Goal: Information Seeking & Learning: Learn about a topic

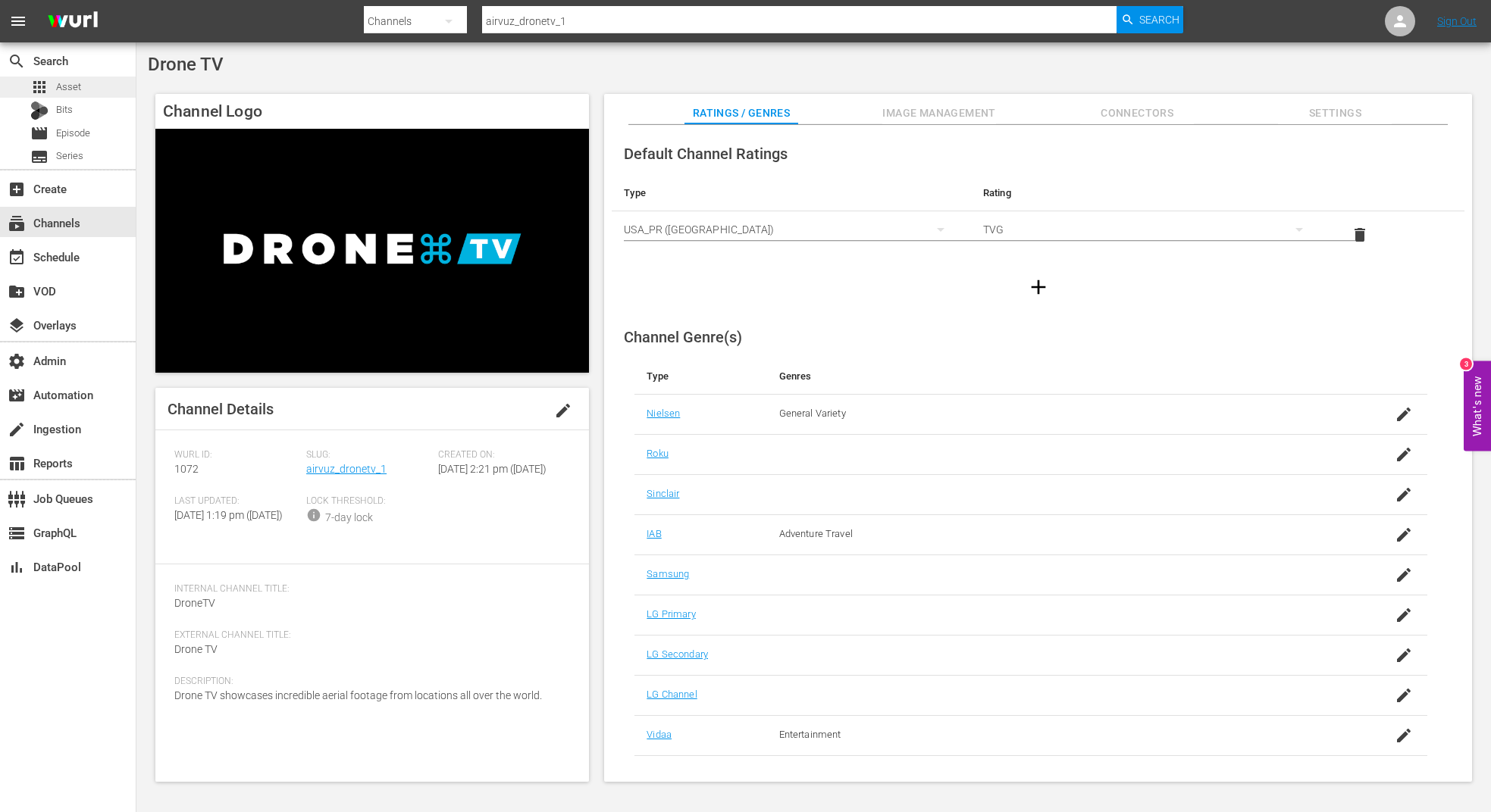
click at [77, 88] on span "Asset" at bounding box center [69, 87] width 25 height 15
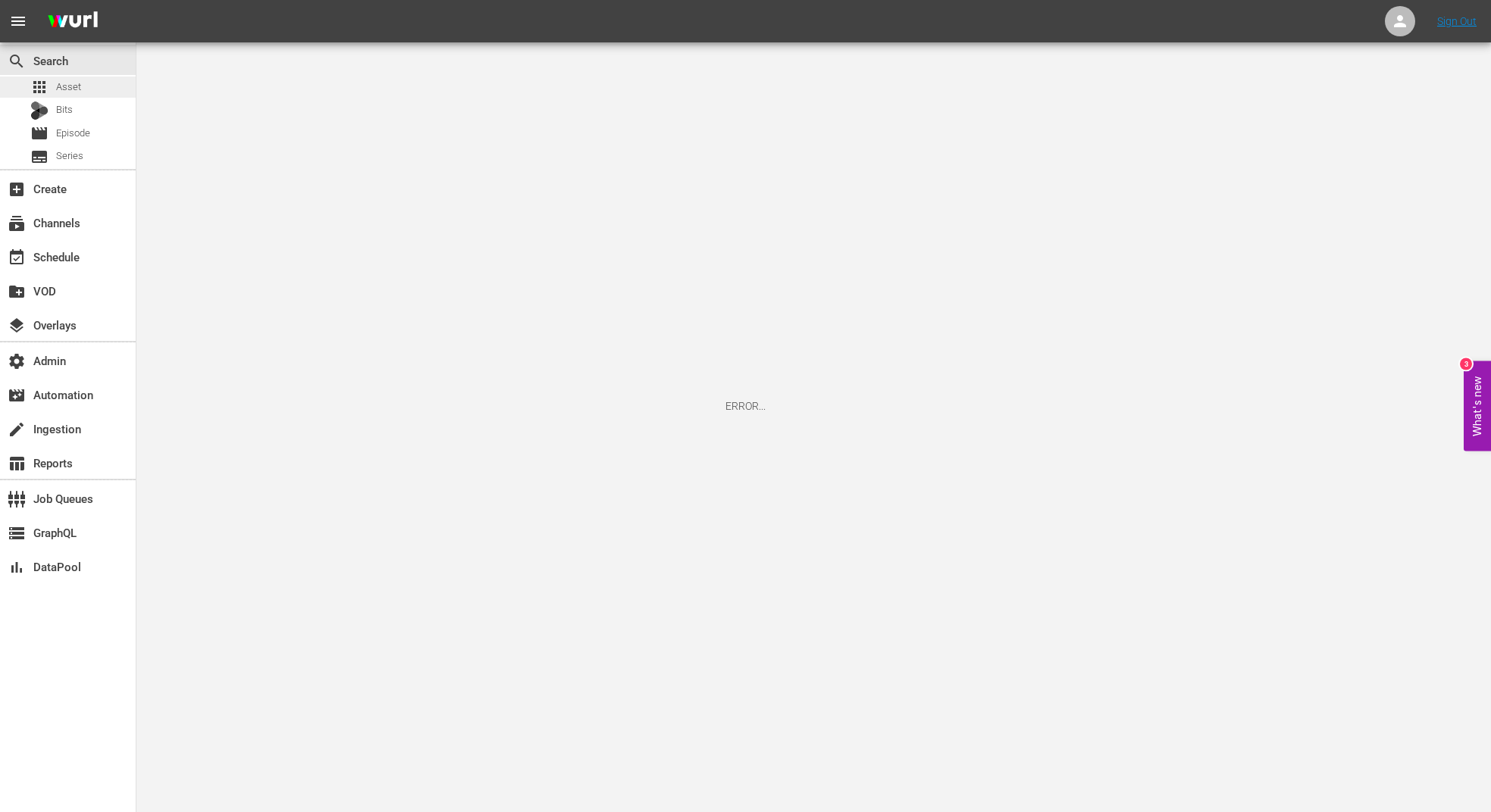
click at [84, 90] on div "apps Asset" at bounding box center [68, 87] width 136 height 22
click at [72, 107] on span "Bits" at bounding box center [65, 109] width 17 height 15
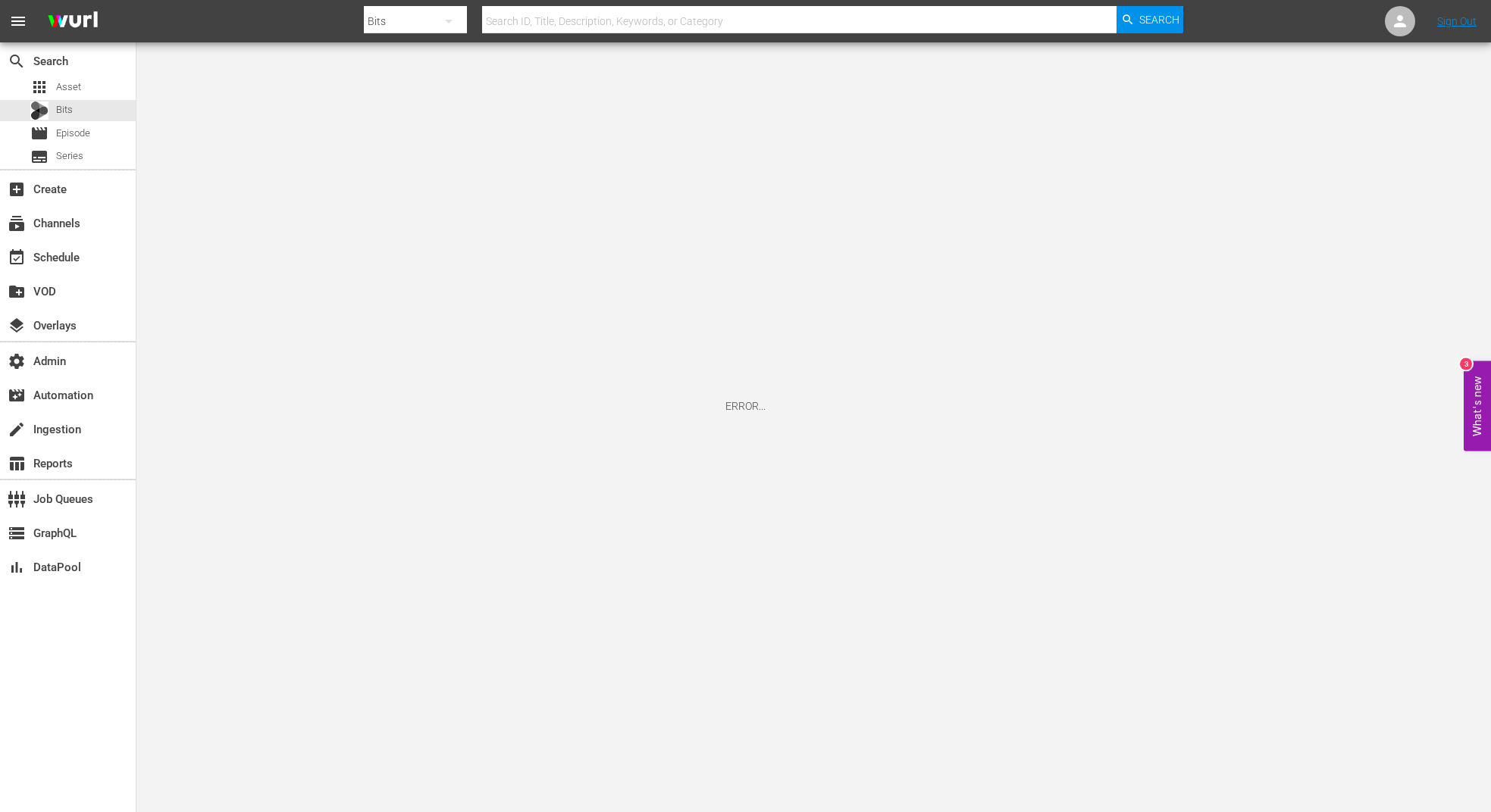
click at [446, 25] on icon "button" at bounding box center [449, 22] width 18 height 18
click at [402, 157] on div "Assets" at bounding box center [412, 160] width 61 height 24
click at [602, 13] on input "text" at bounding box center [799, 22] width 635 height 36
paste input "117883482"
type input "117883482"
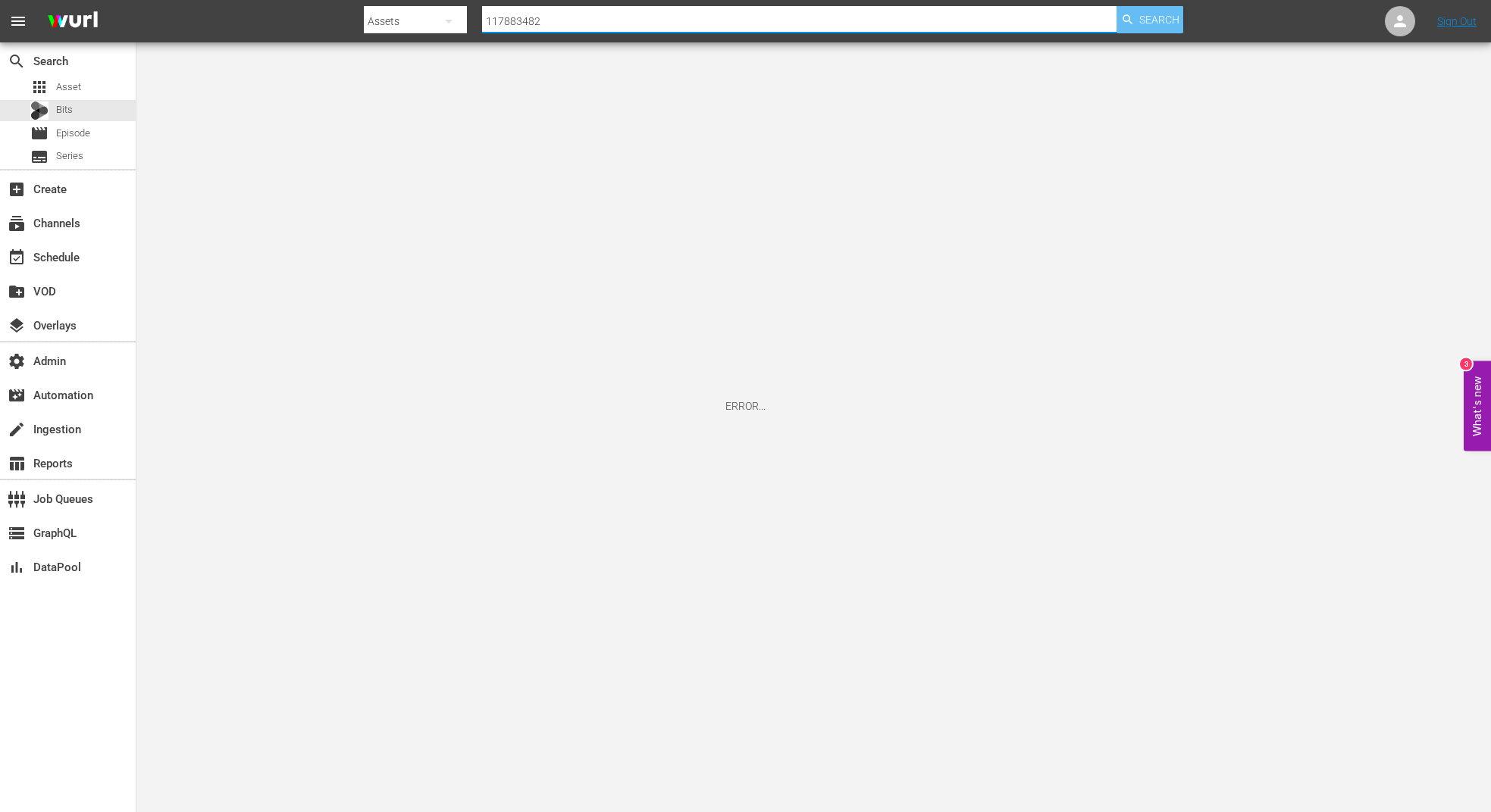
click at [1132, 23] on icon "button" at bounding box center [1128, 19] width 10 height 10
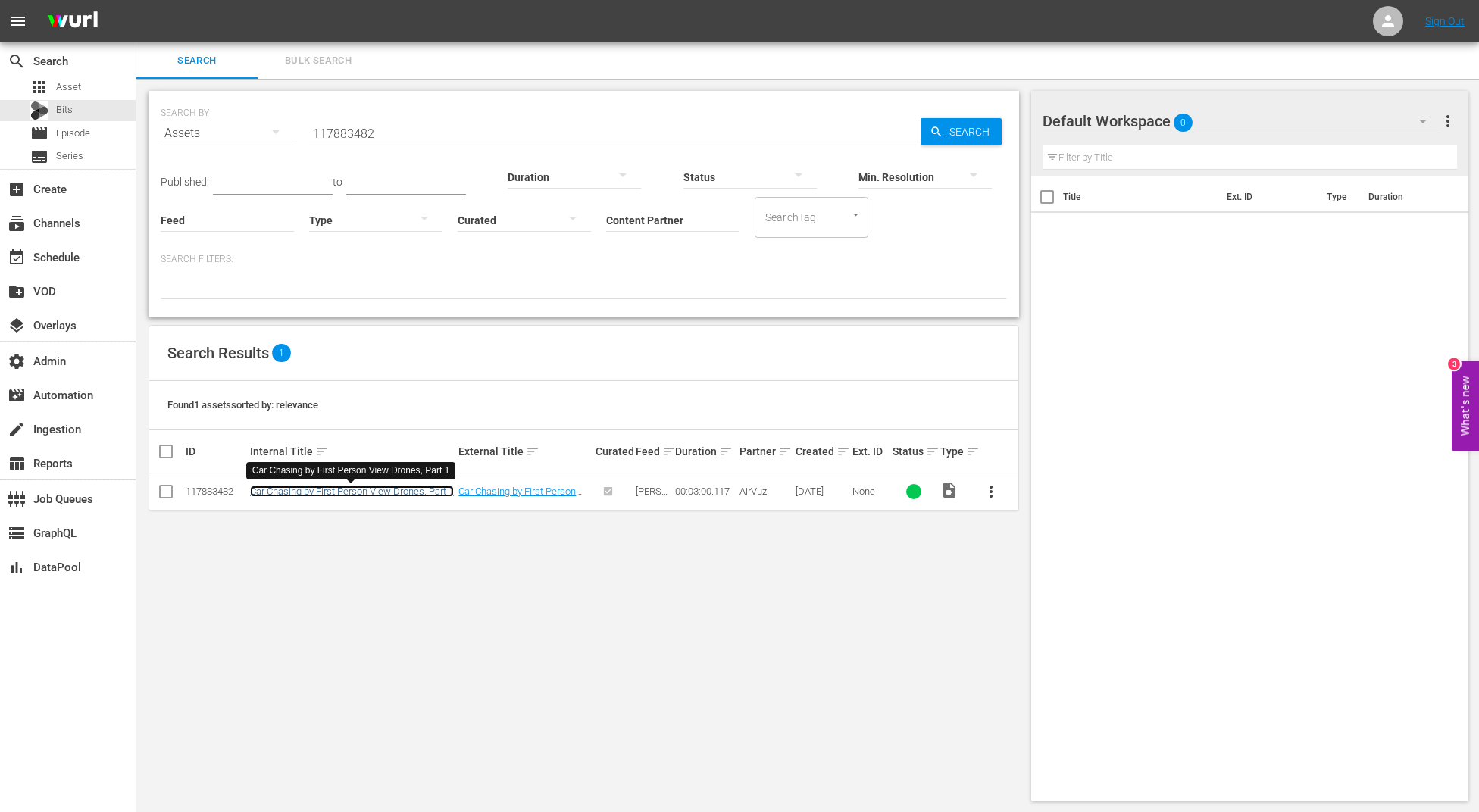
click at [303, 492] on link "Car Chasing by First Person View Drones, Part 1" at bounding box center [352, 492] width 204 height 12
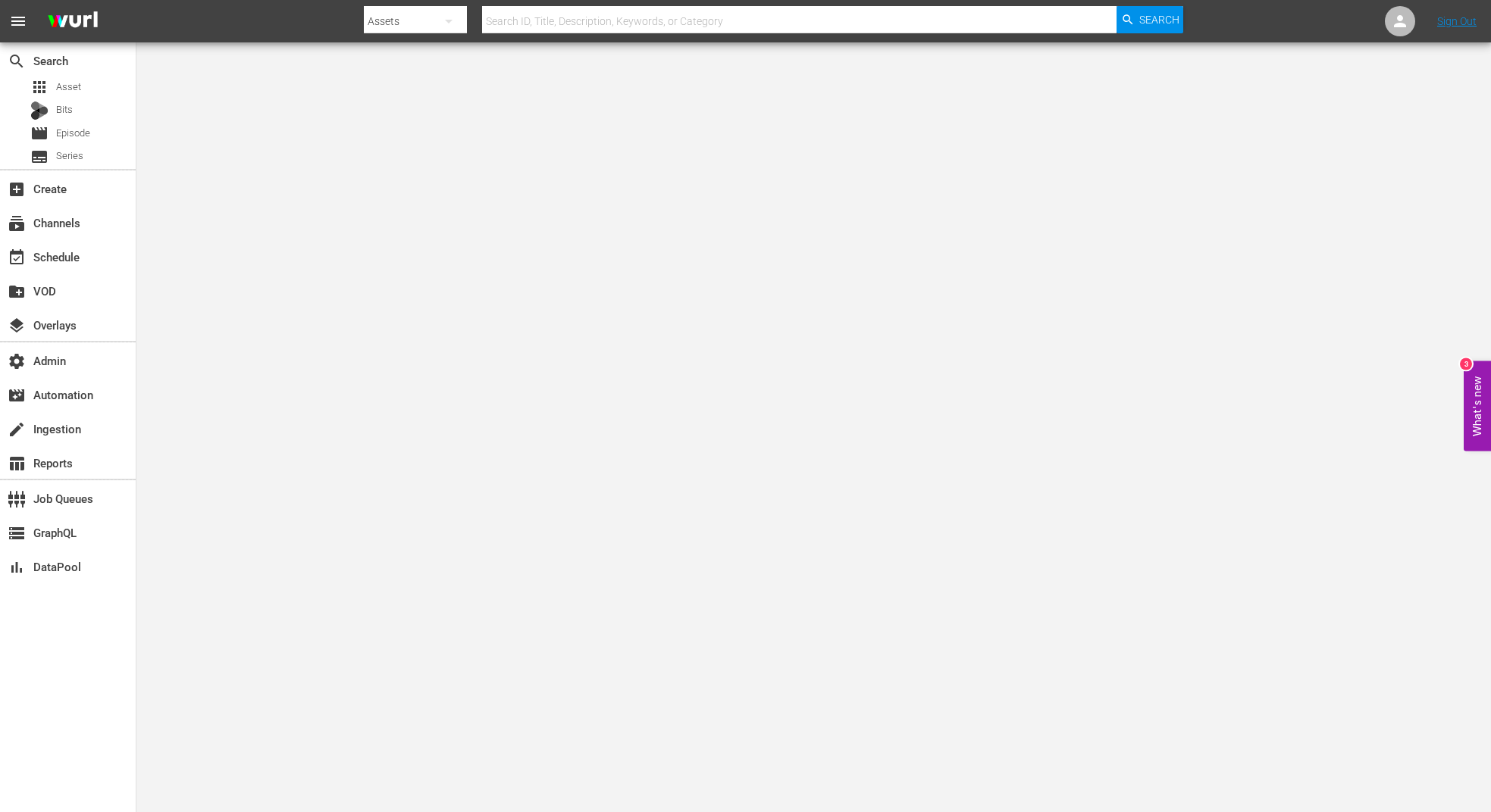
click at [607, 28] on input "text" at bounding box center [799, 22] width 635 height 36
paste input "117883482"
type input "117883482"
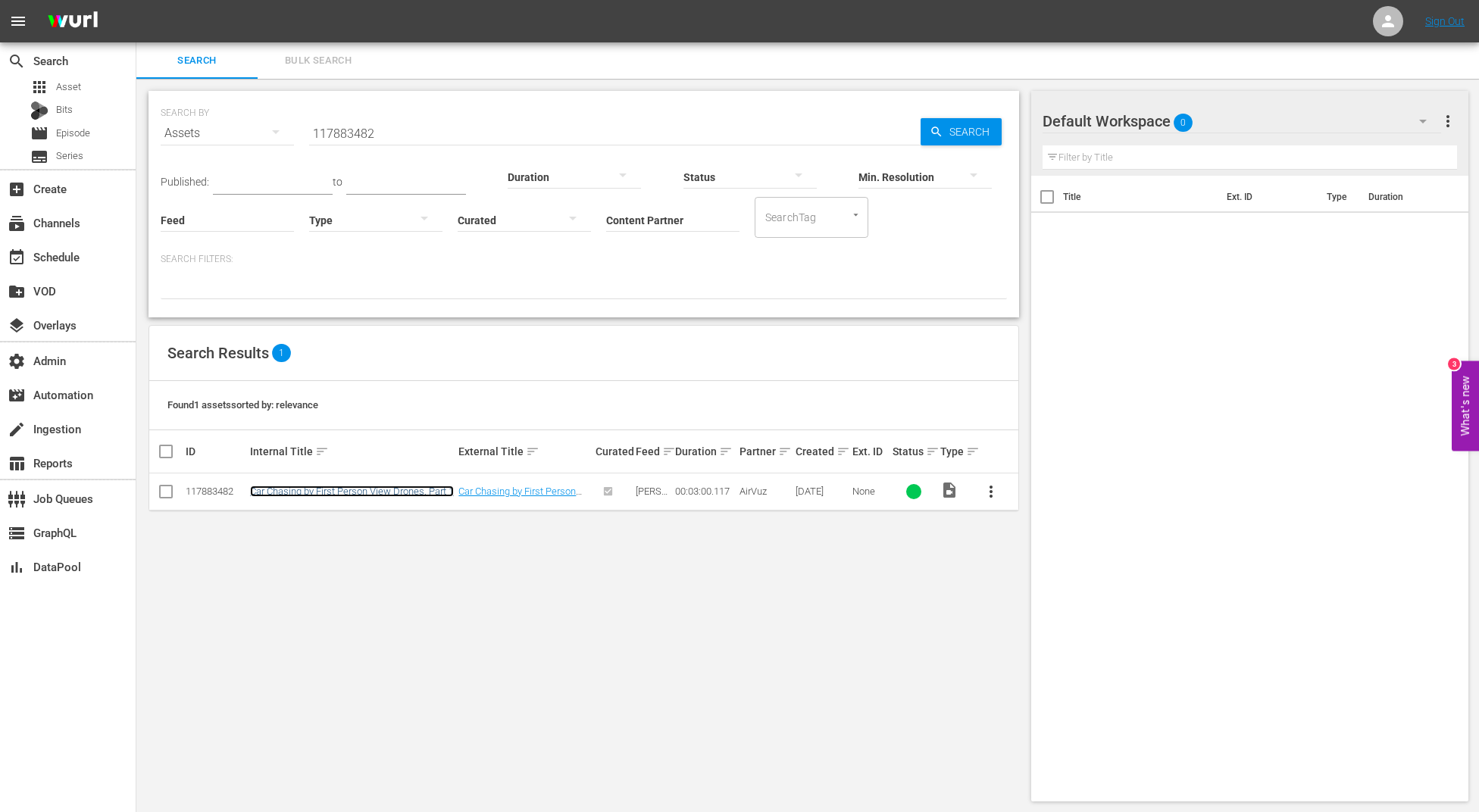
click at [394, 494] on link "Car Chasing by First Person View Drones, Part 1" at bounding box center [352, 492] width 204 height 12
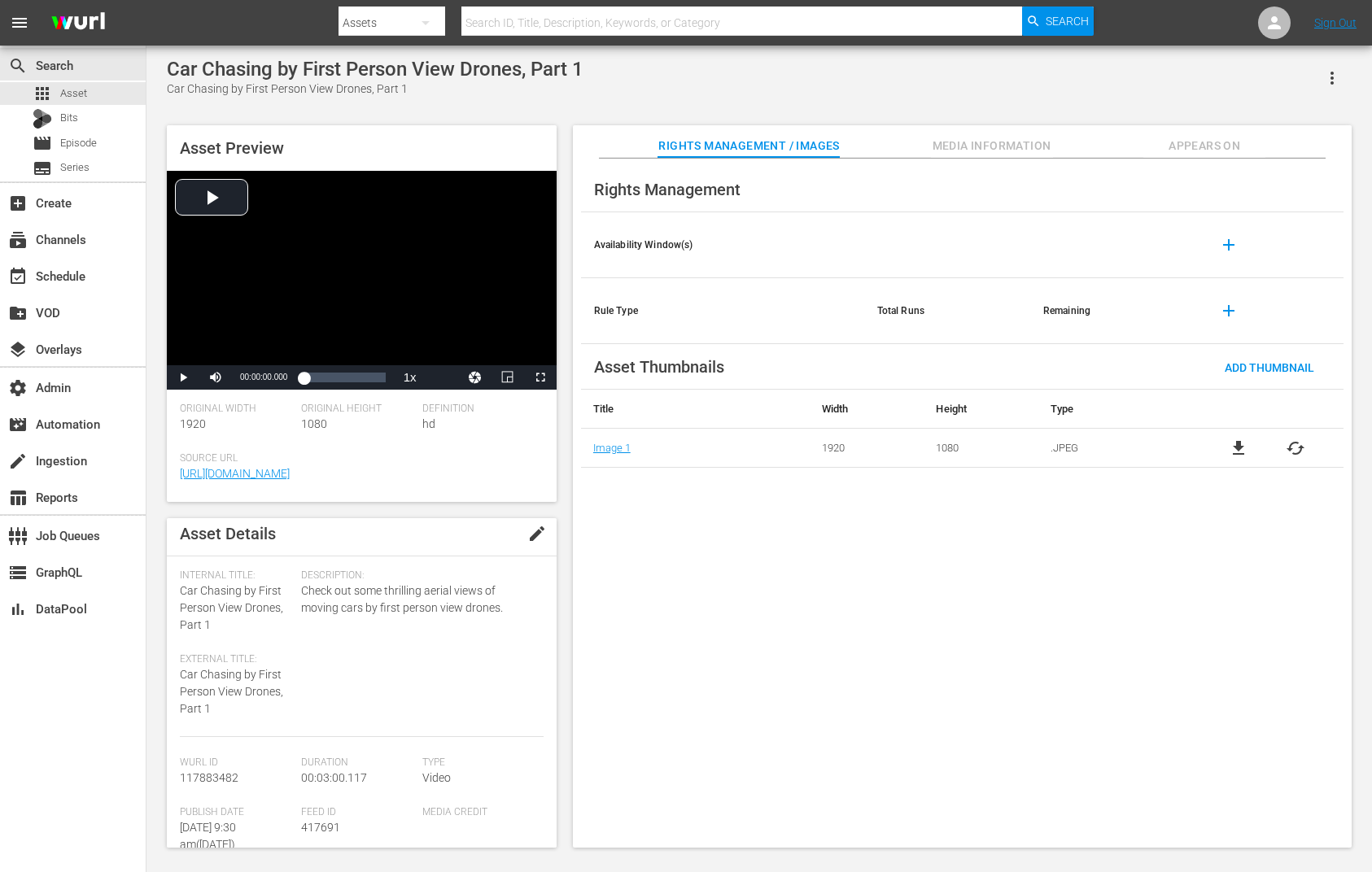
scroll to position [23, 0]
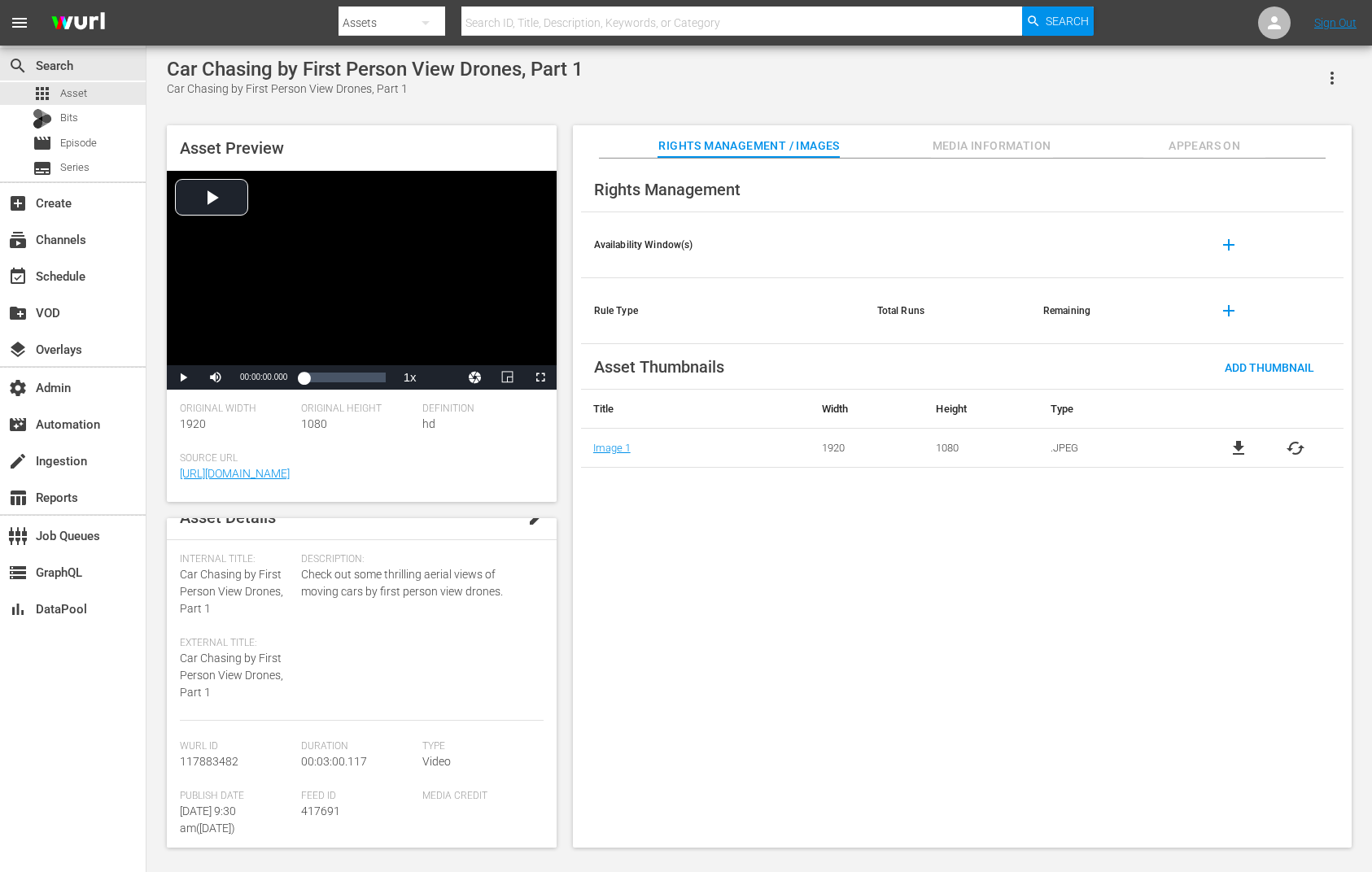
click at [597, 143] on span "Appears On" at bounding box center [1204, 146] width 122 height 20
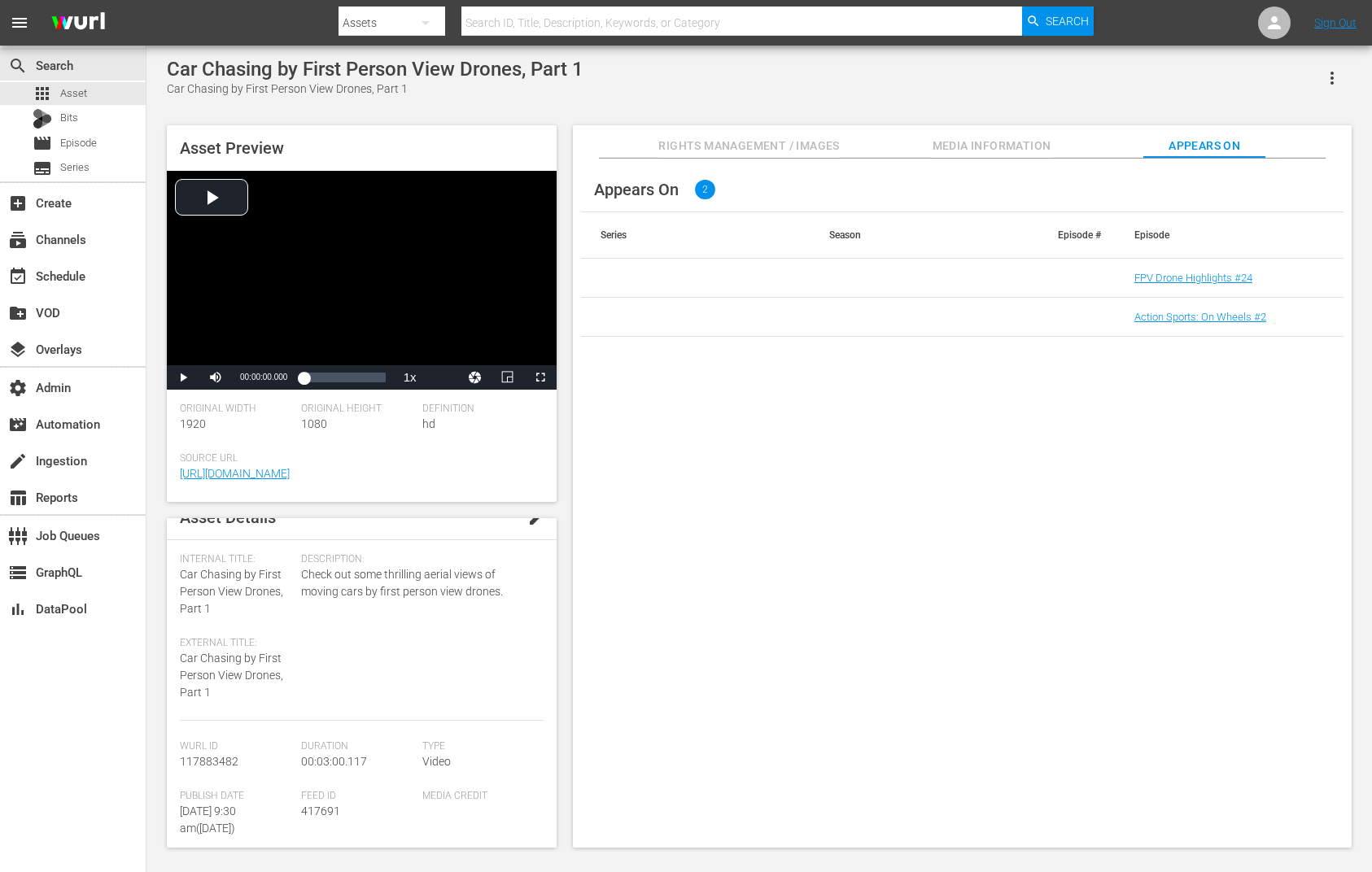
click at [597, 143] on span "Media Information" at bounding box center [992, 146] width 122 height 20
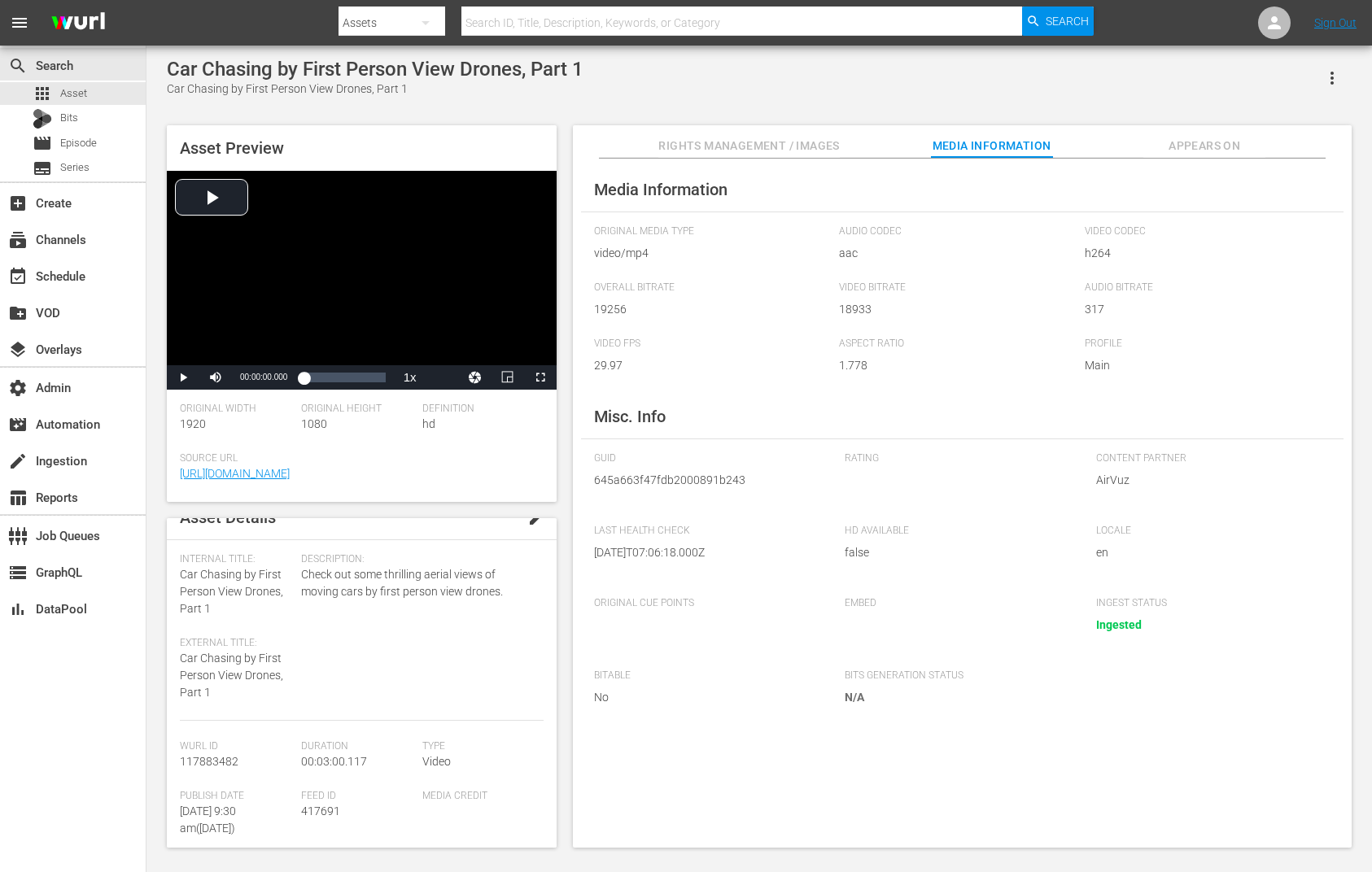
click at [597, 151] on span "Rights Management / Images" at bounding box center [748, 146] width 181 height 20
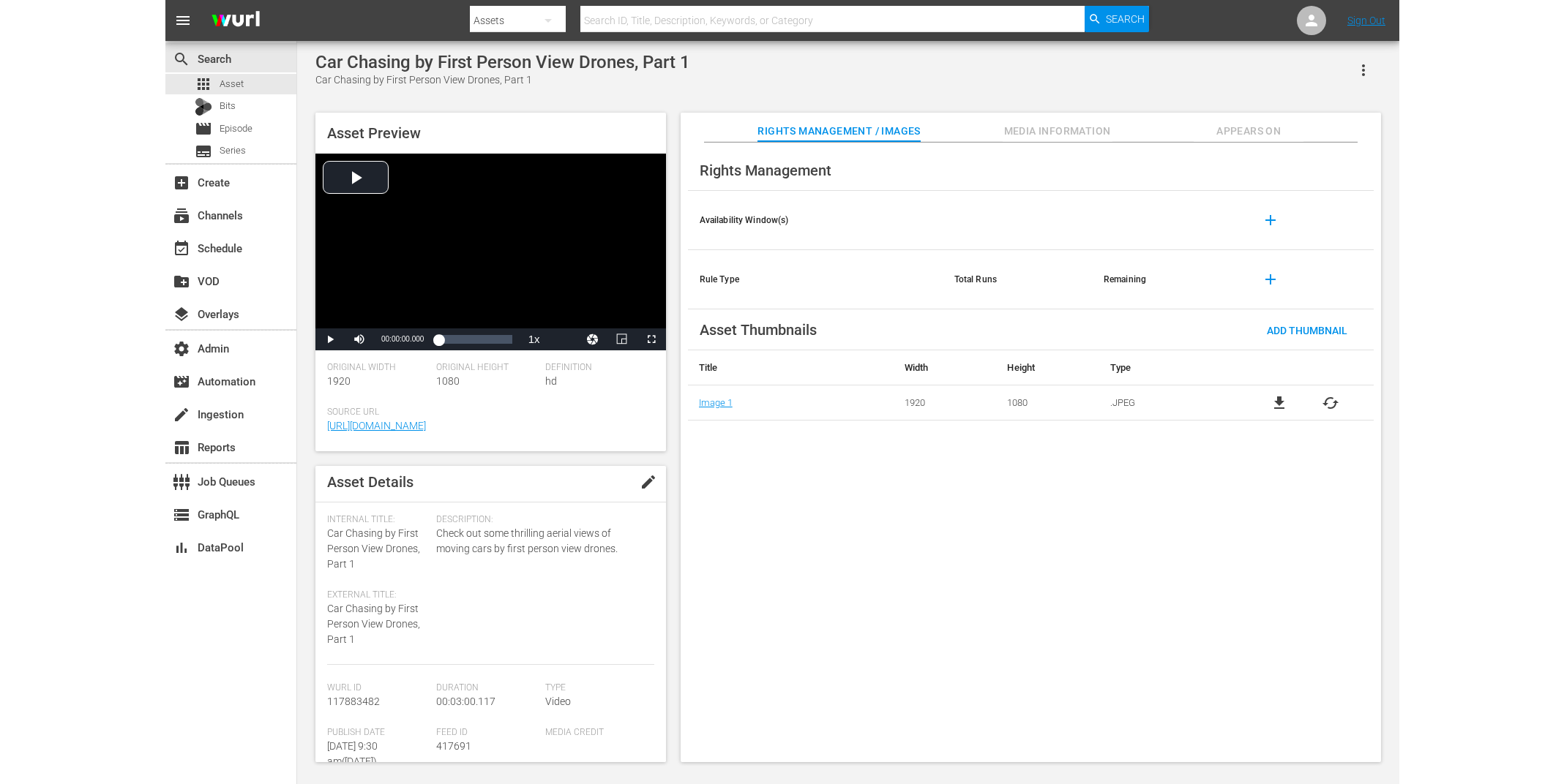
scroll to position [0, 0]
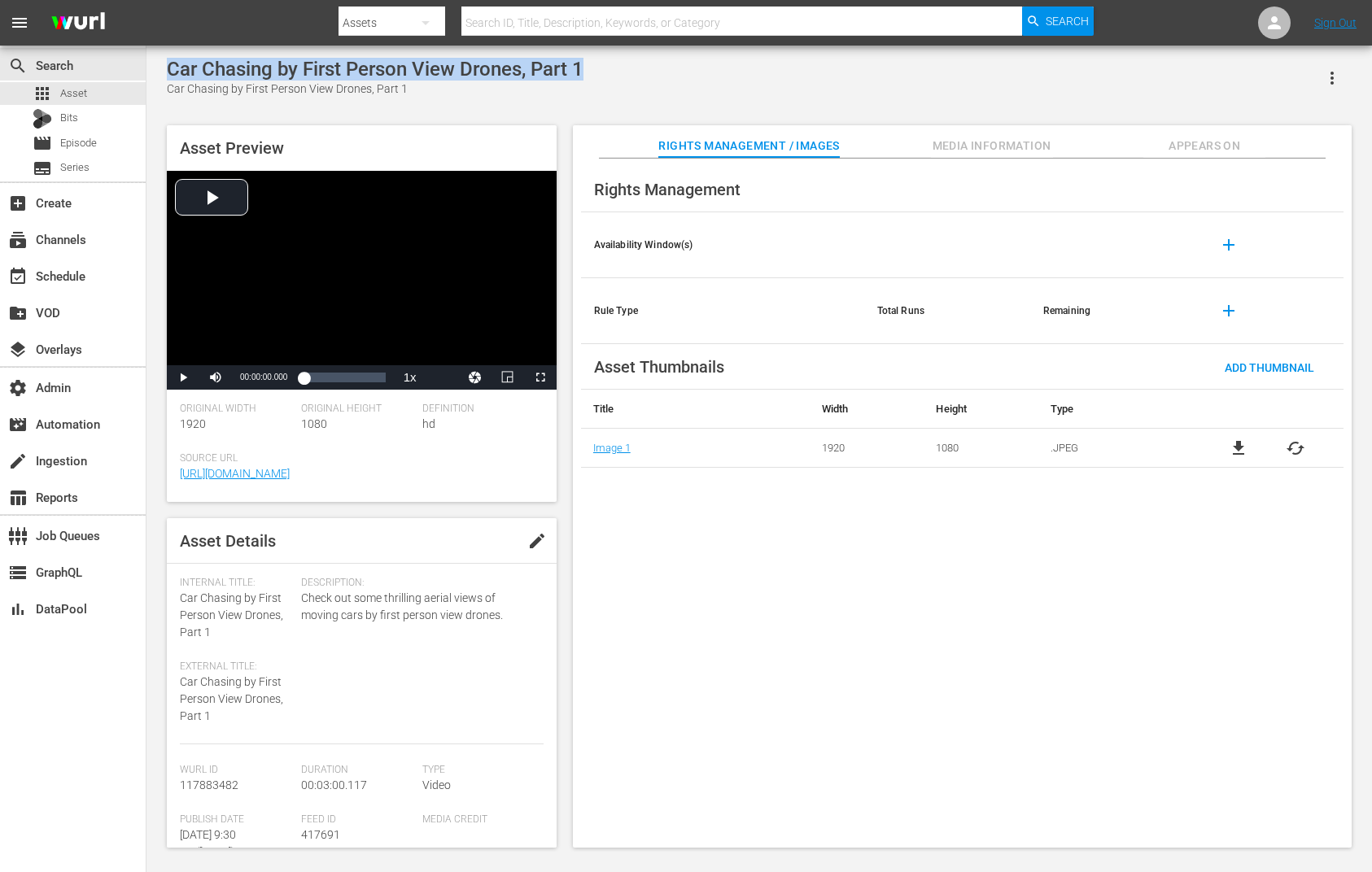
drag, startPoint x: 167, startPoint y: 70, endPoint x: 586, endPoint y: 67, distance: 419.0
click at [586, 67] on div "Car Chasing by First Person View Drones, Part 1 Car Chasing by First Person Vie…" at bounding box center [759, 77] width 1185 height 40
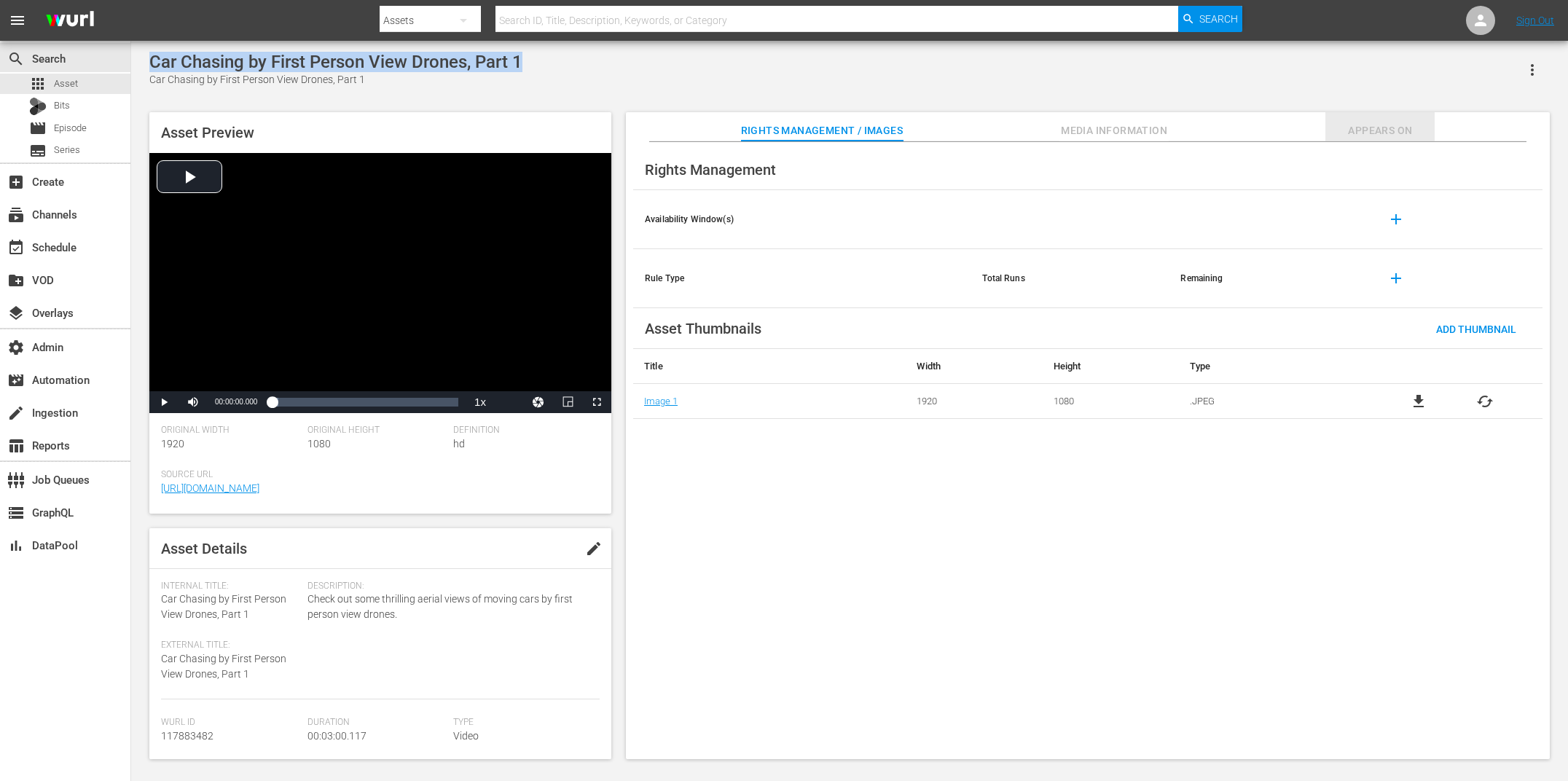
click at [534, 124] on span "Appears On" at bounding box center [1380, 131] width 109 height 18
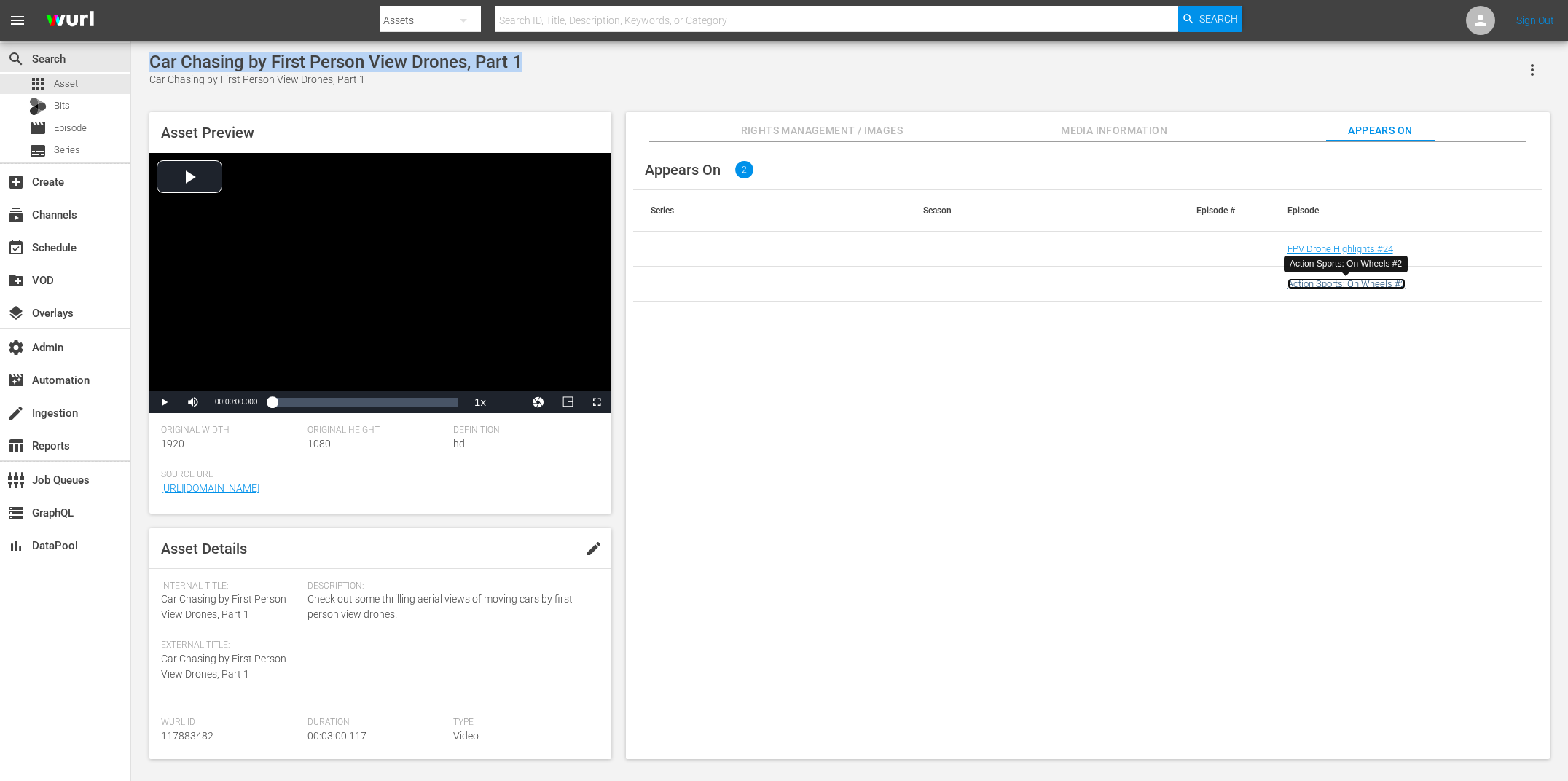
click at [534, 285] on link "Action Sports: On Wheels #2" at bounding box center [1346, 284] width 118 height 11
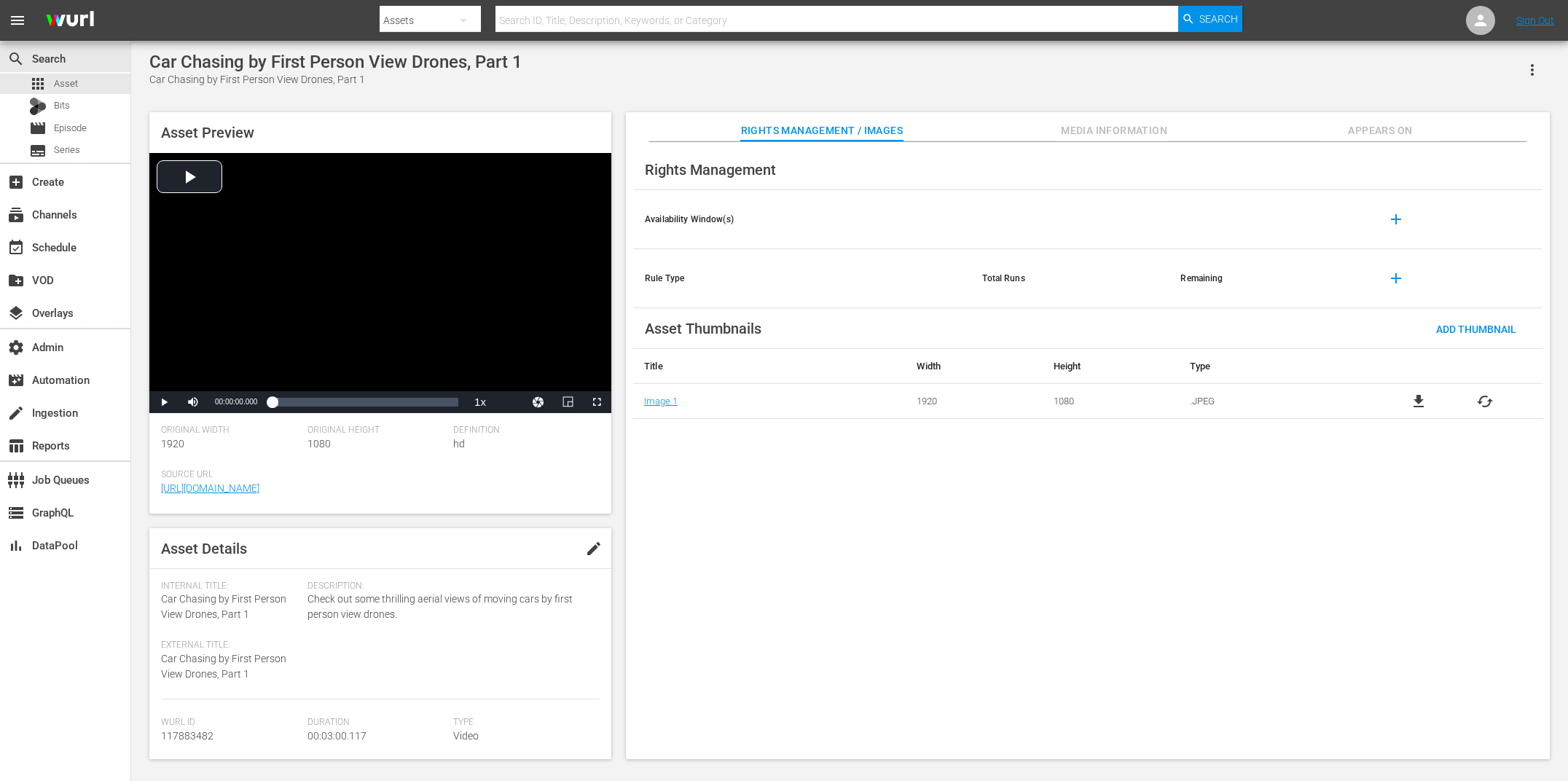
click at [534, 139] on div "Rights Management / Images Media Information Appears On Rights Management Avail…" at bounding box center [1088, 436] width 924 height 647
click at [534, 136] on span "Appears On" at bounding box center [1380, 131] width 109 height 18
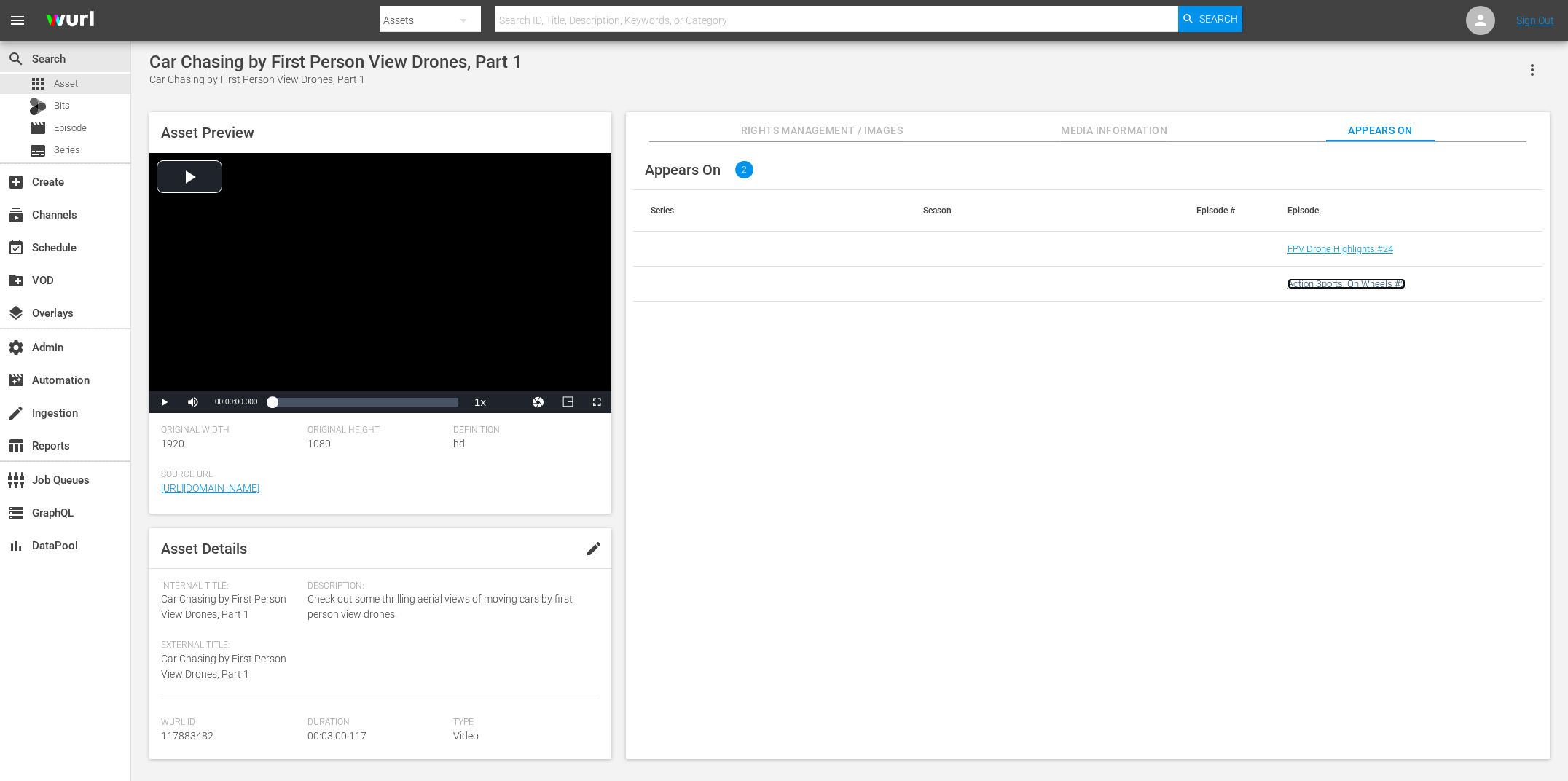
click at [534, 286] on link "Action Sports: On Wheels #2" at bounding box center [1346, 284] width 118 height 11
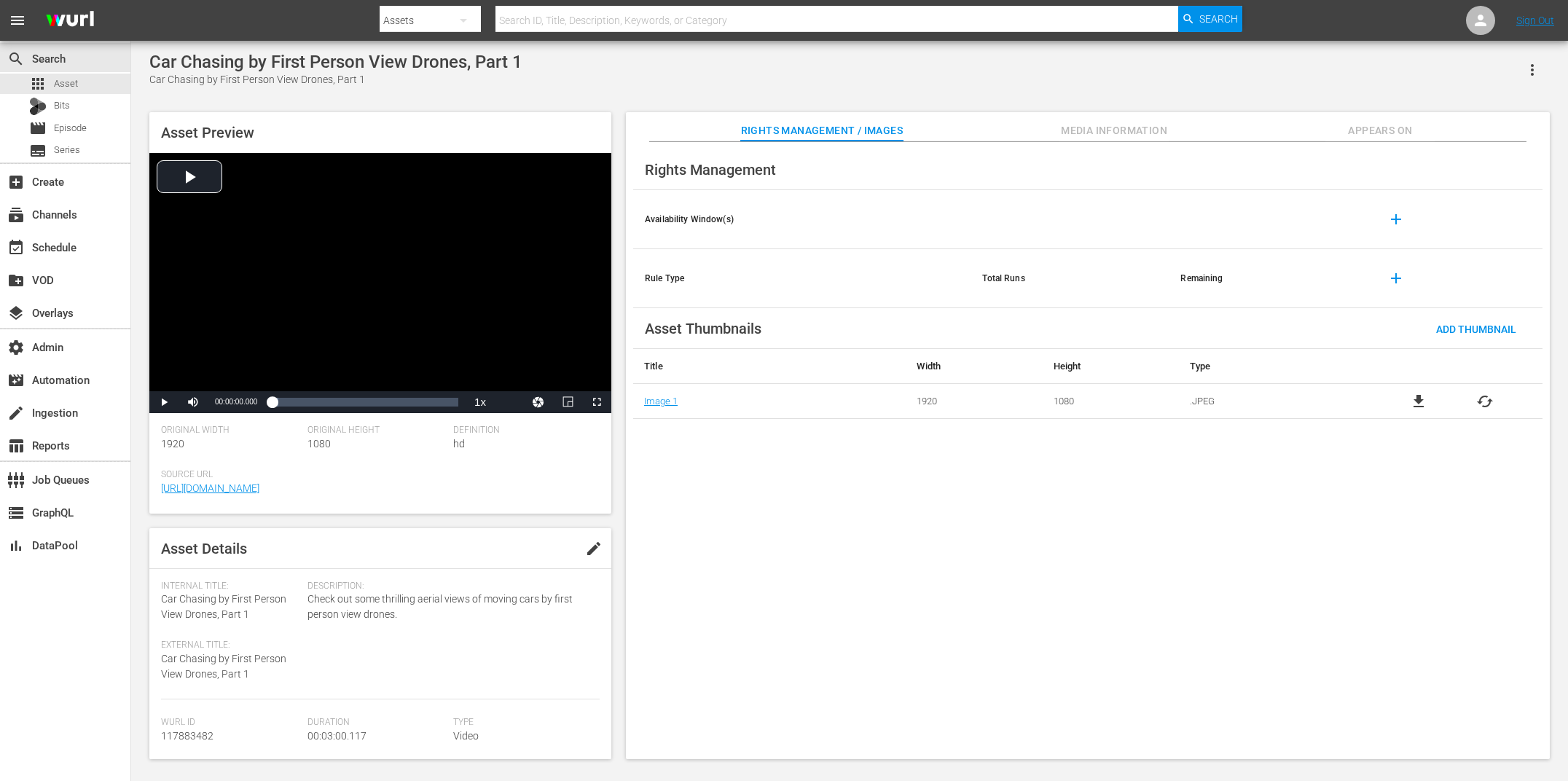
click at [534, 126] on span "Appears On" at bounding box center [1380, 131] width 109 height 18
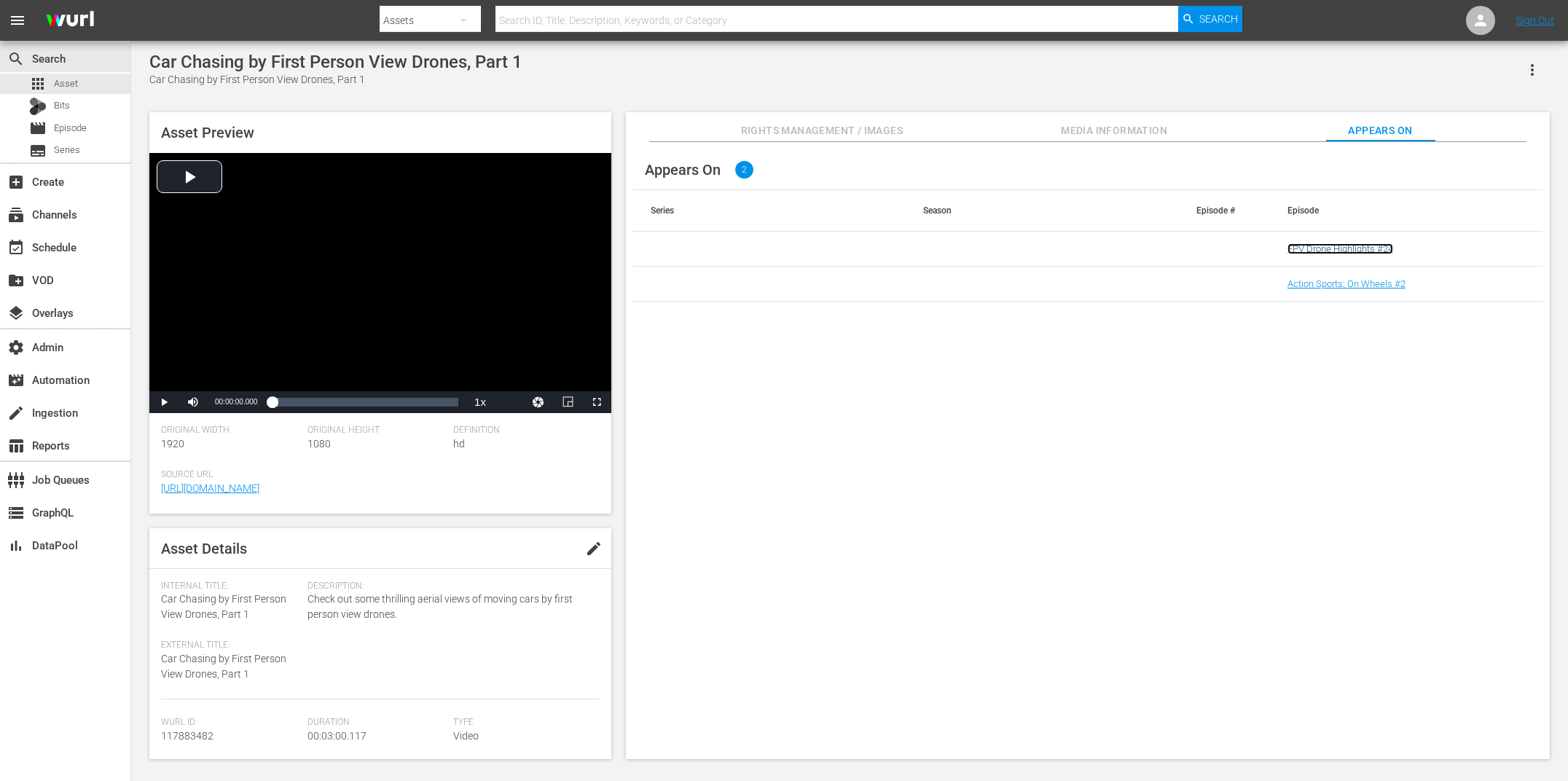
click at [534, 248] on link "FPV Drone Highlights #24" at bounding box center [1340, 249] width 105 height 11
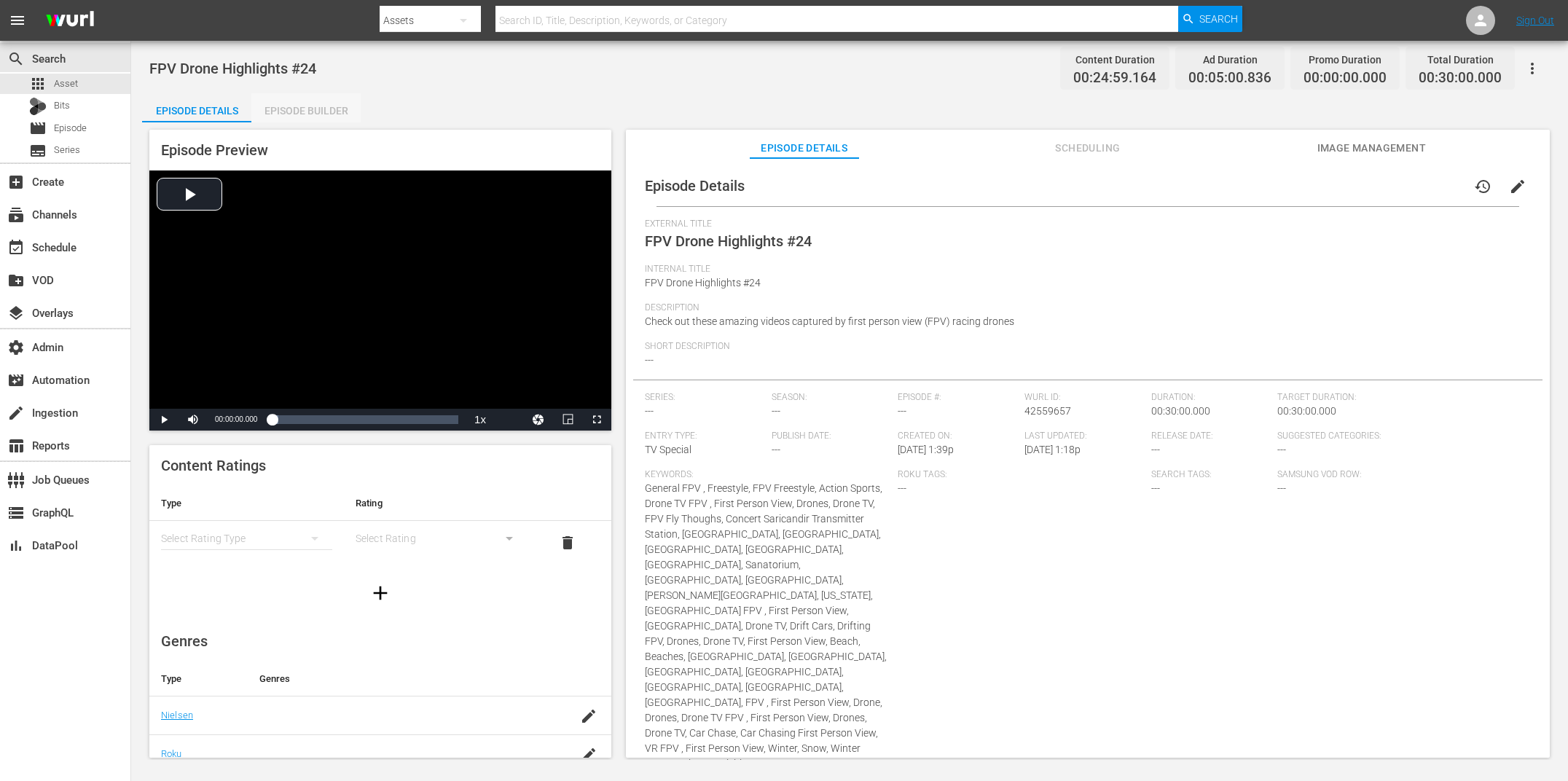
click at [298, 112] on div "Episode Builder" at bounding box center [305, 111] width 109 height 35
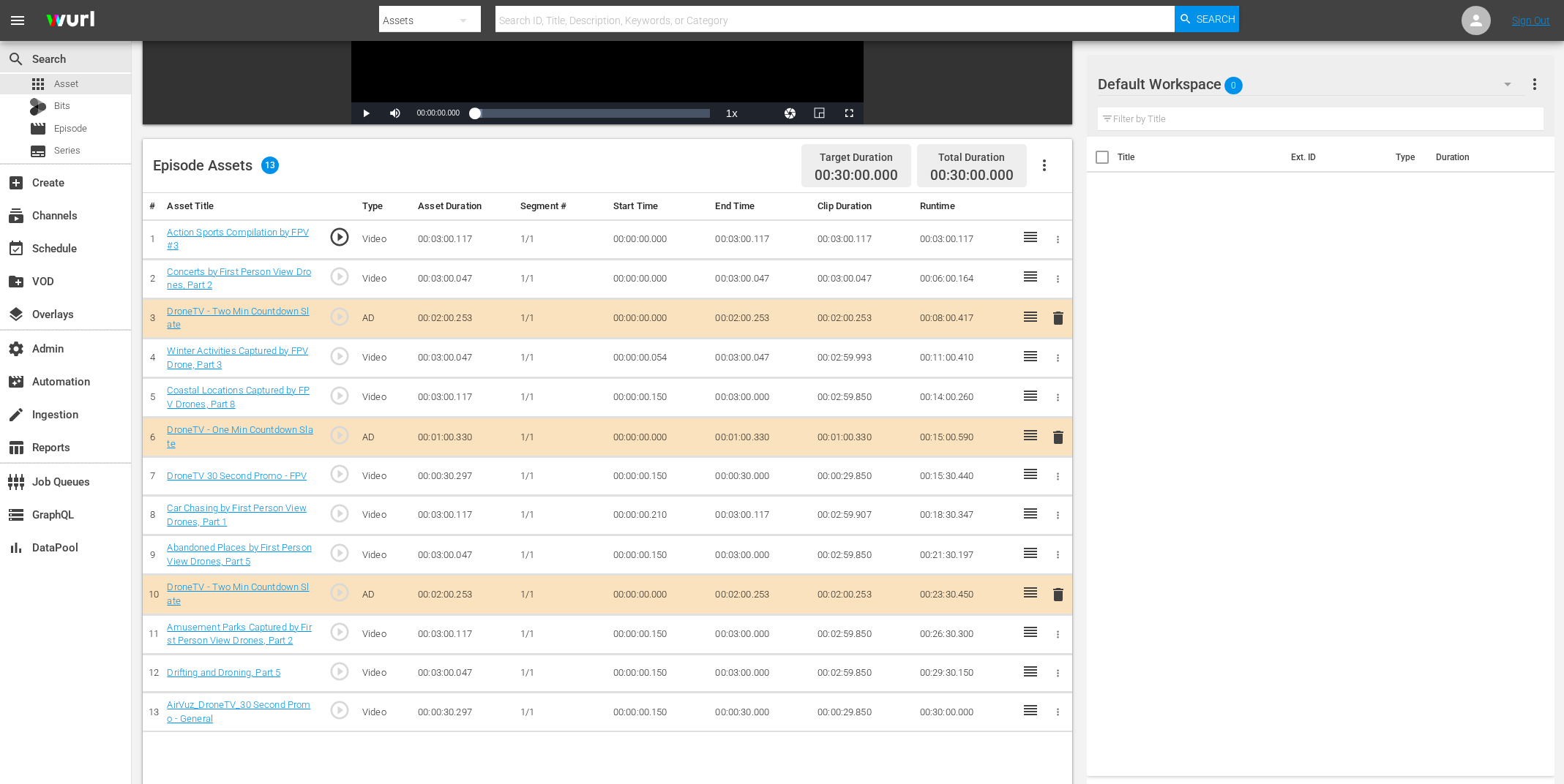
scroll to position [316, 0]
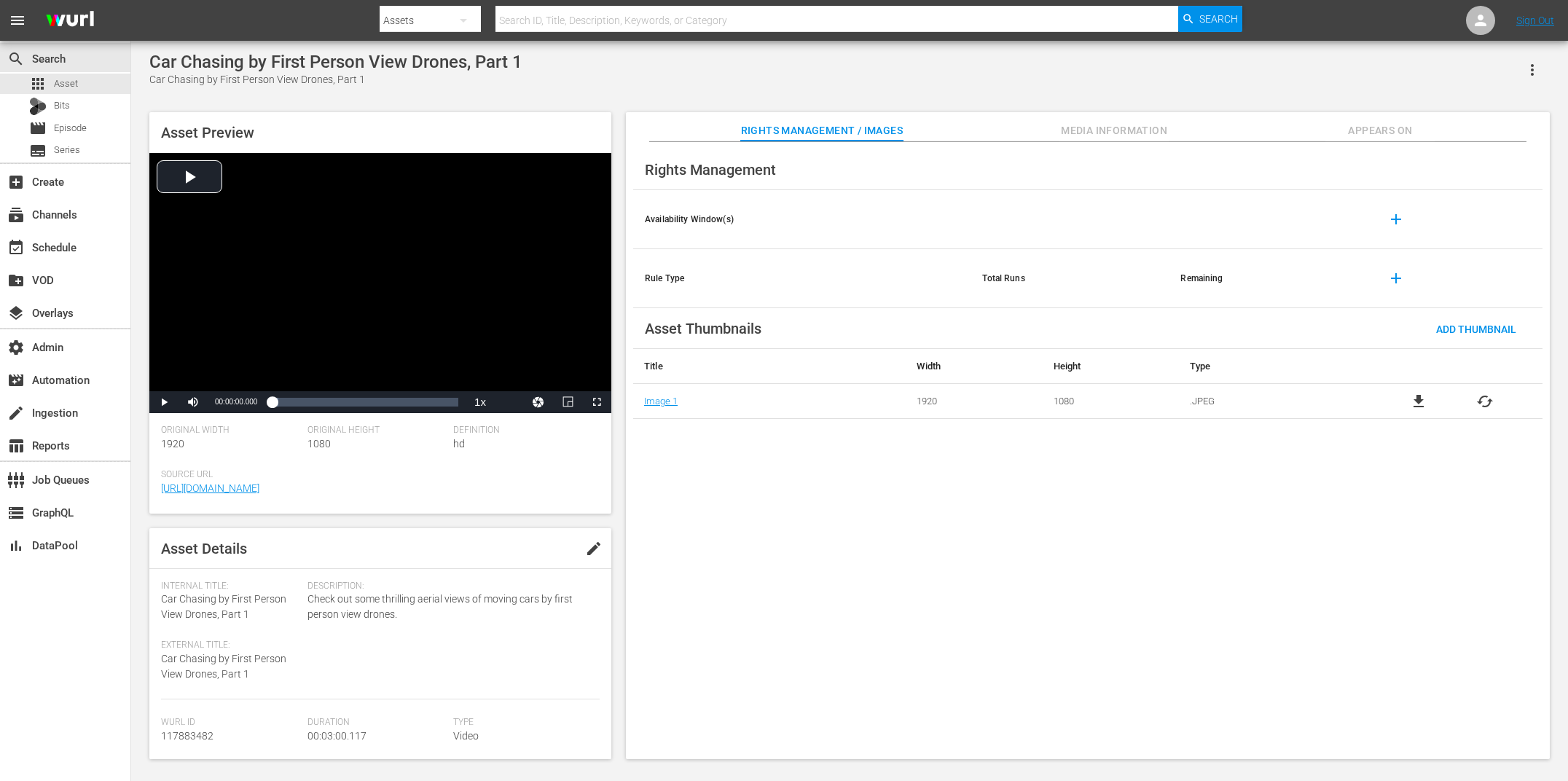
click at [534, 144] on div "Rights Management Availability Window(s) add Rule Type Total Runs Remaining add…" at bounding box center [1088, 451] width 924 height 618
click at [534, 132] on span "Appears On" at bounding box center [1380, 131] width 109 height 18
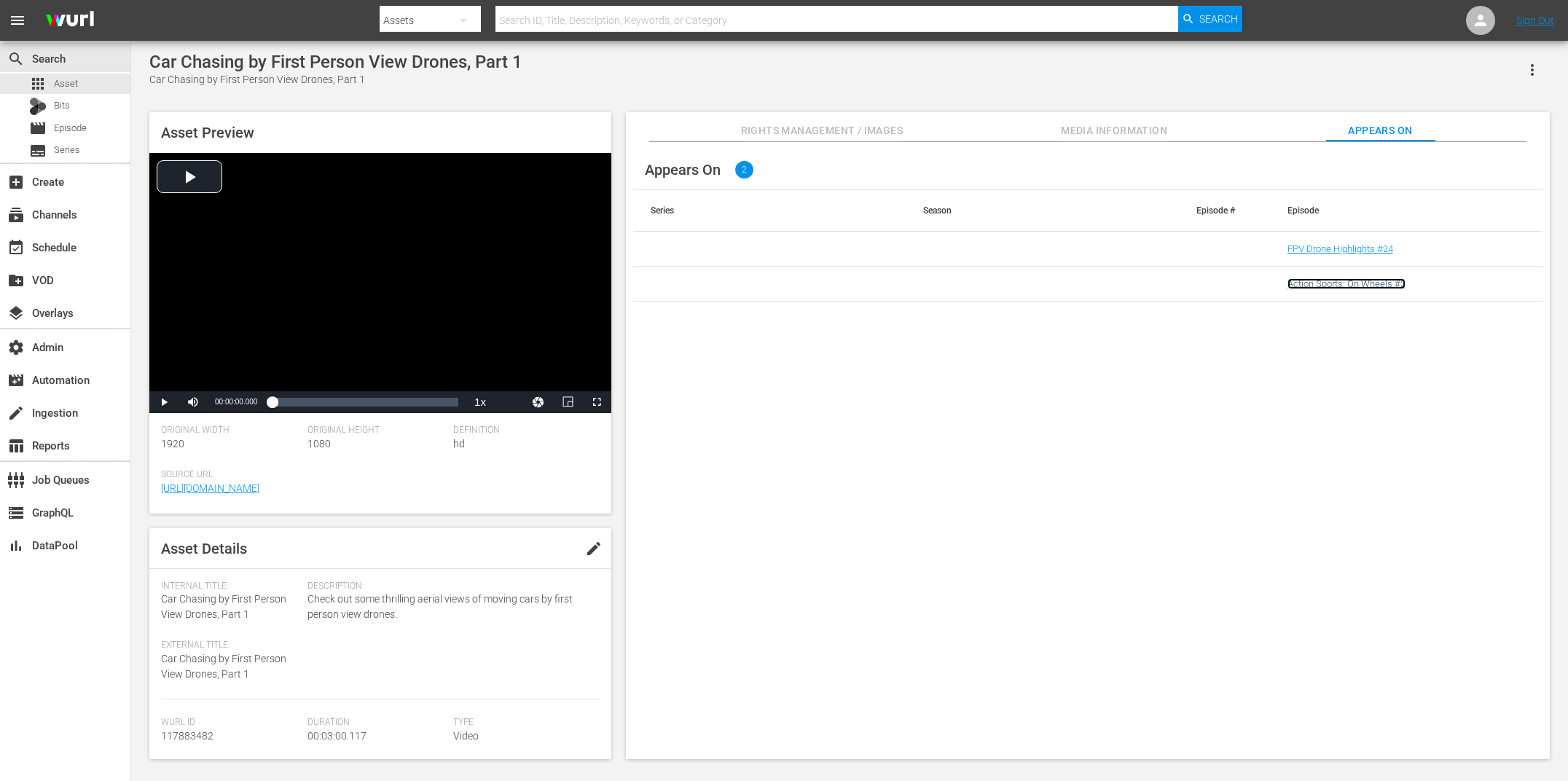
click at [534, 285] on link "Action Sports: On Wheels #2" at bounding box center [1346, 284] width 118 height 11
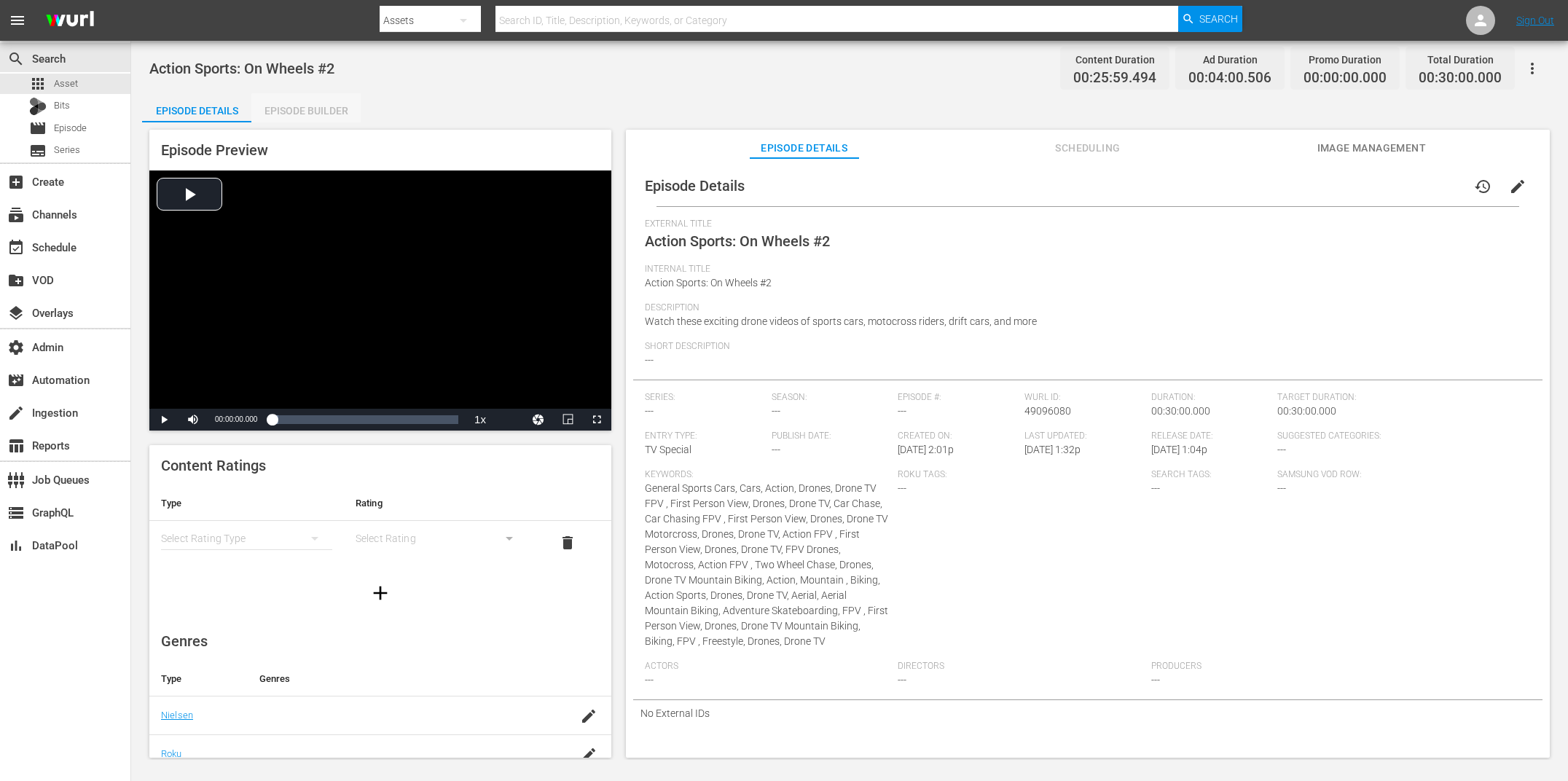
click at [327, 112] on div "Episode Builder" at bounding box center [305, 111] width 109 height 35
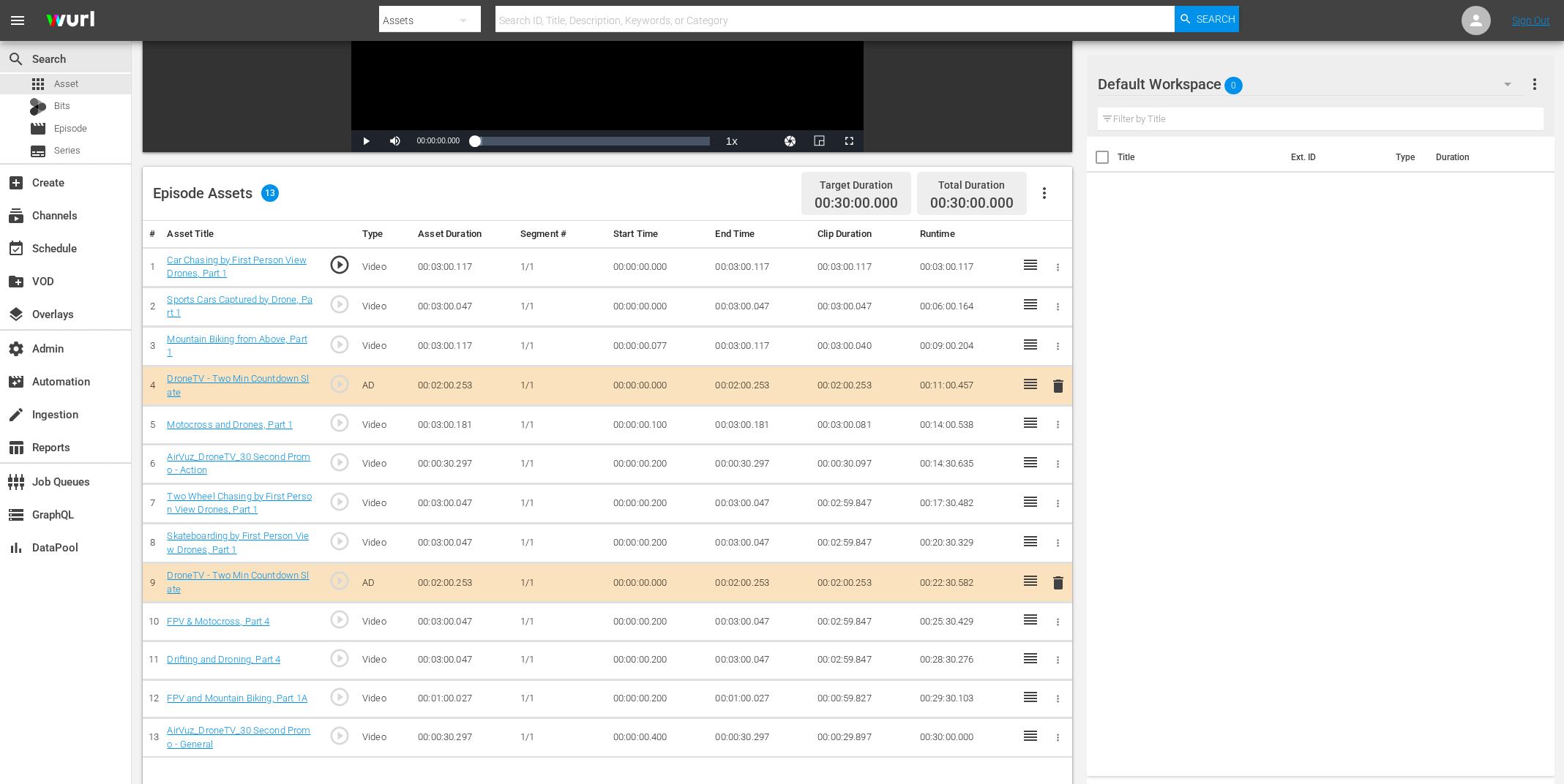
scroll to position [295, 0]
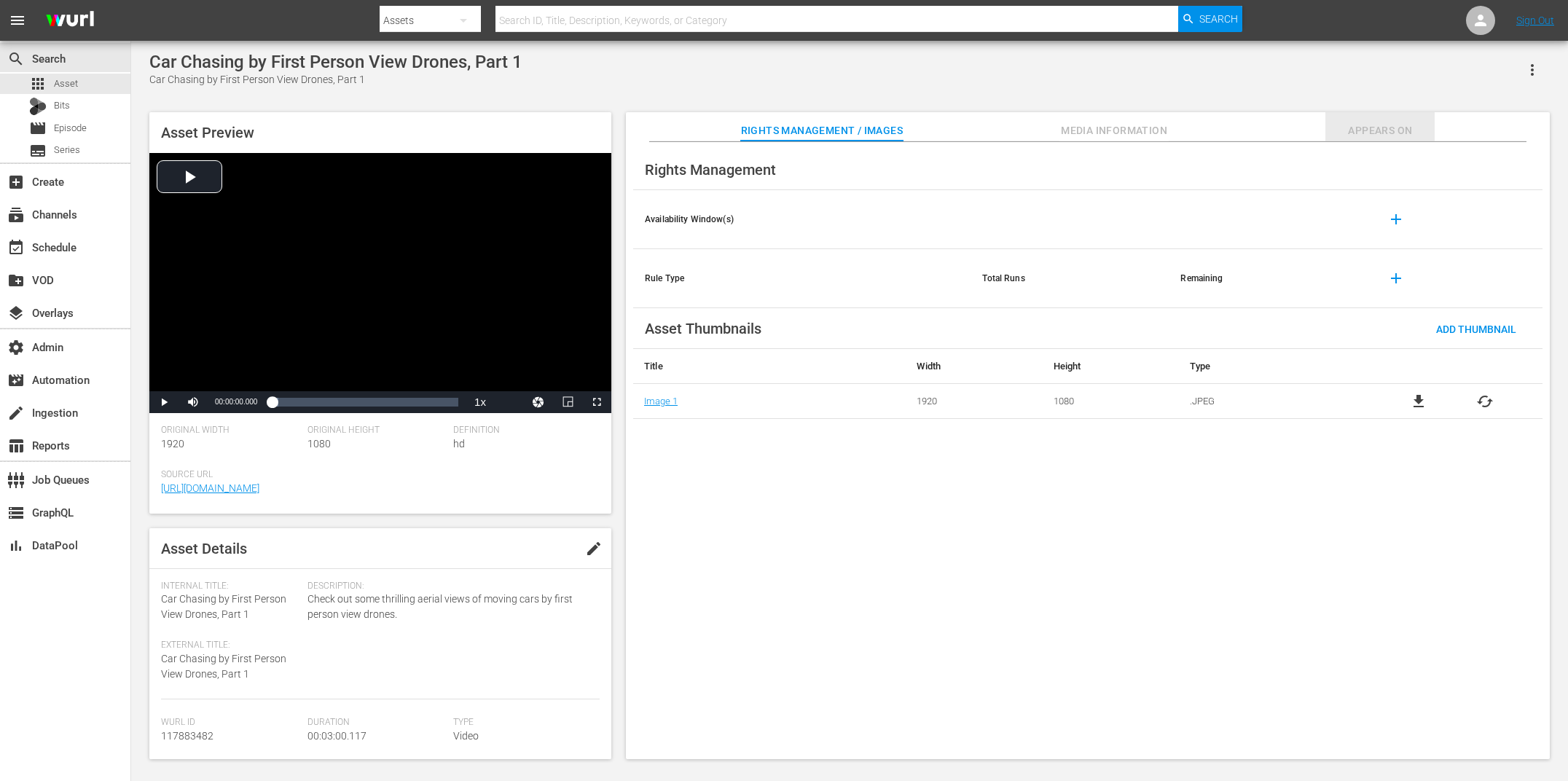
click at [534, 132] on span "Appears On" at bounding box center [1380, 131] width 109 height 18
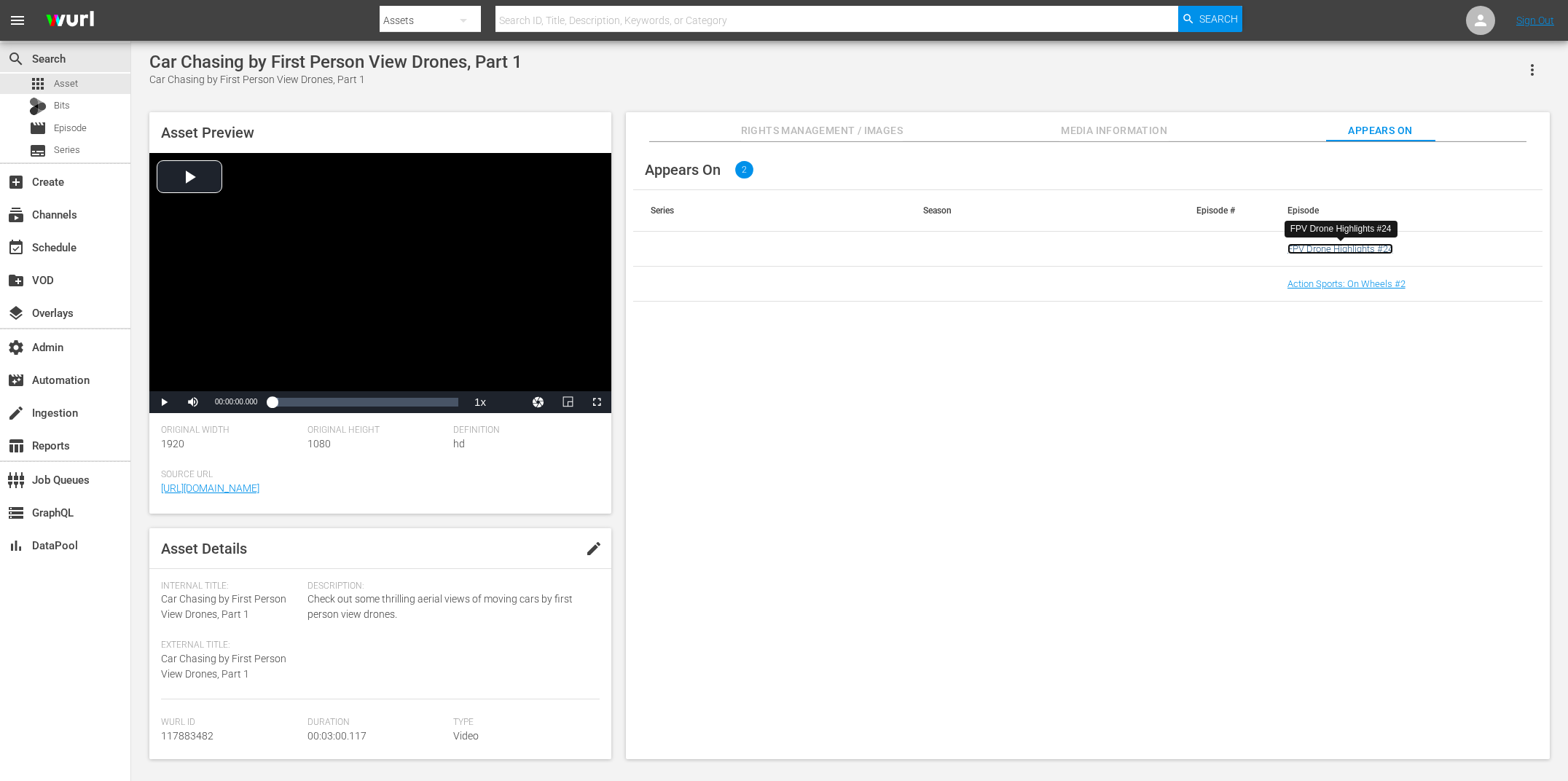
click at [534, 247] on link "FPV Drone Highlights #24" at bounding box center [1340, 249] width 105 height 11
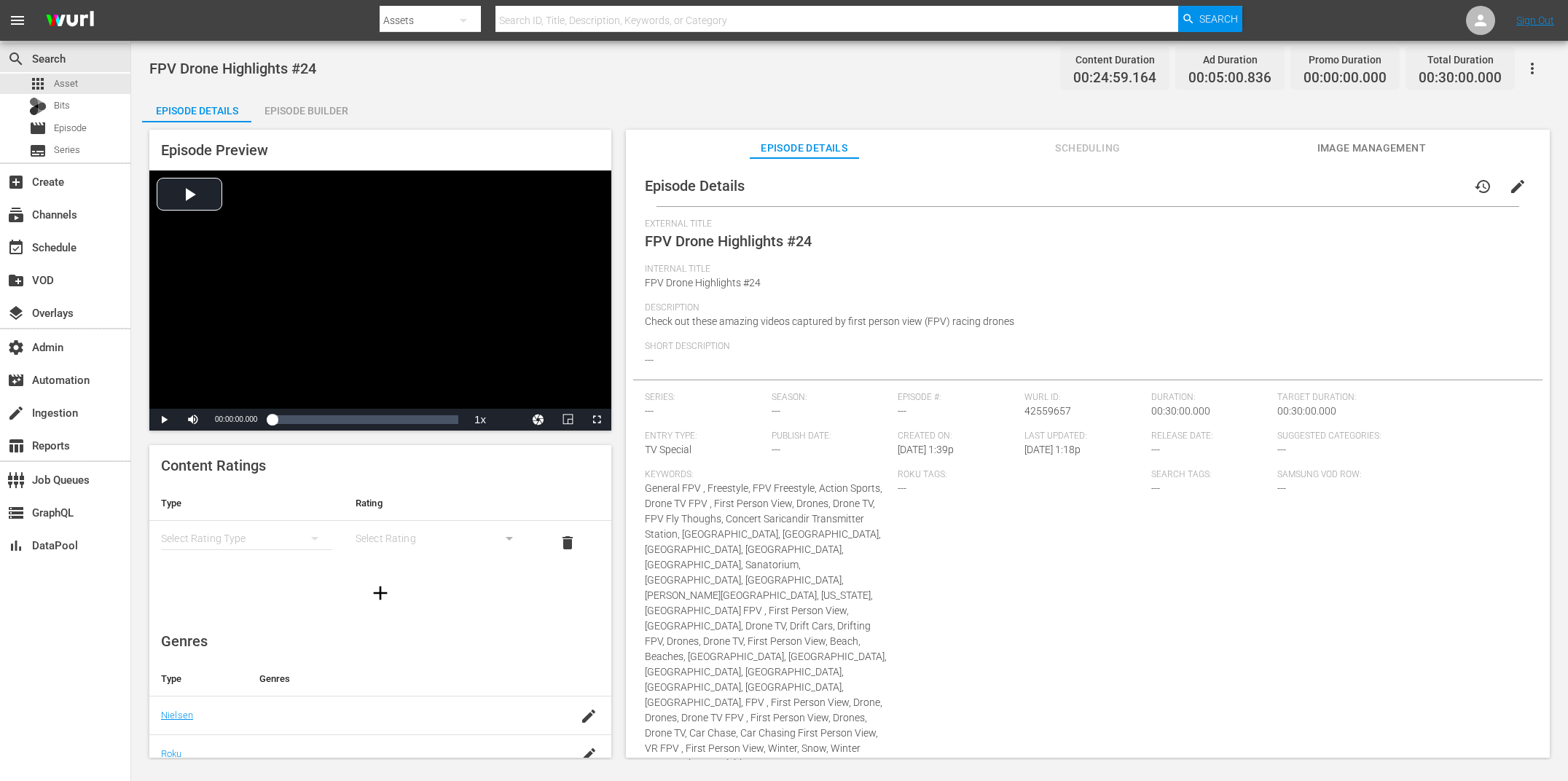
click at [316, 119] on div "Episode Builder" at bounding box center [305, 111] width 109 height 35
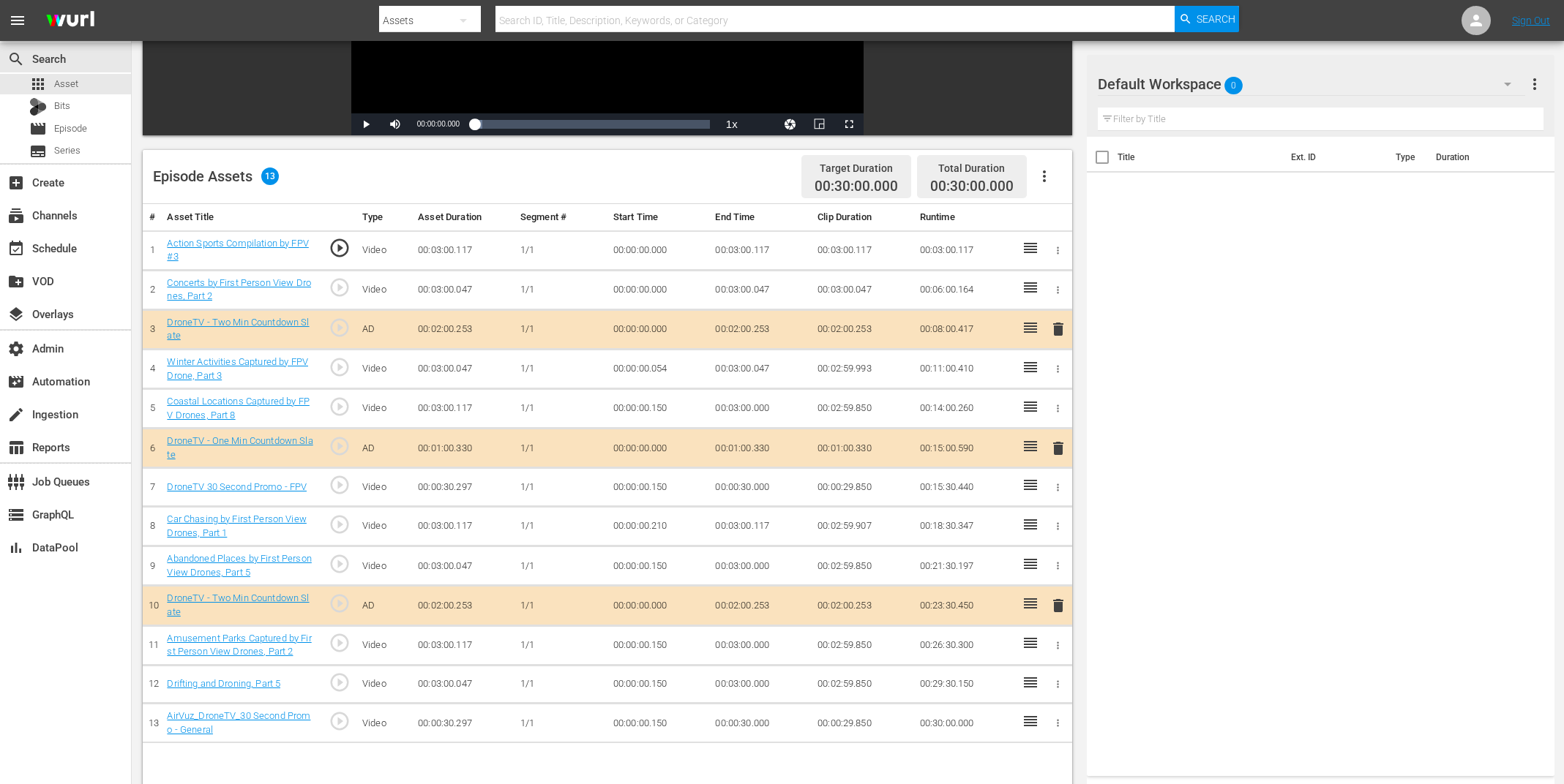
scroll to position [291, 0]
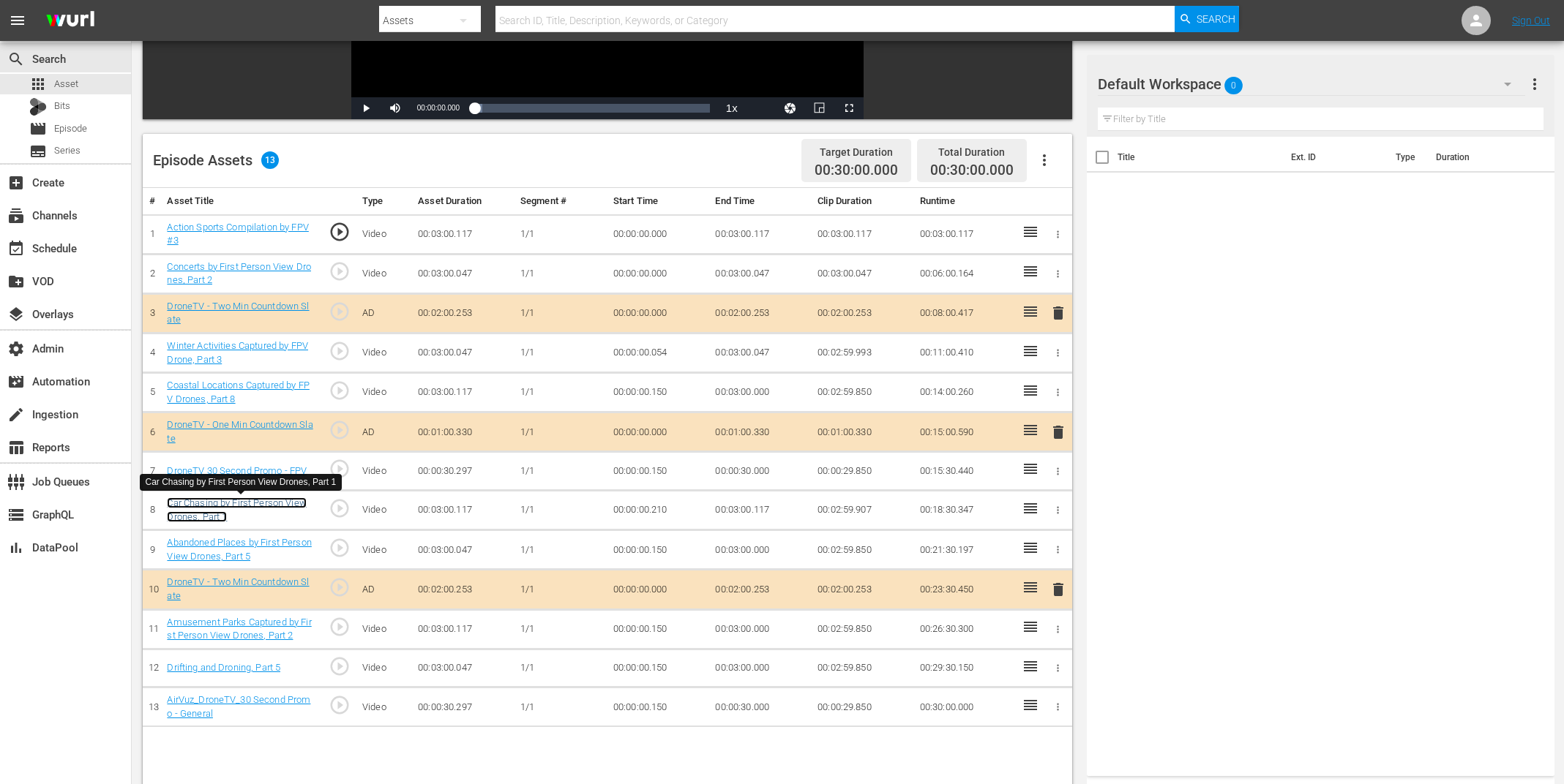
click at [260, 507] on link "Car Chasing by First Person View Drones, Part 1" at bounding box center [236, 509] width 139 height 25
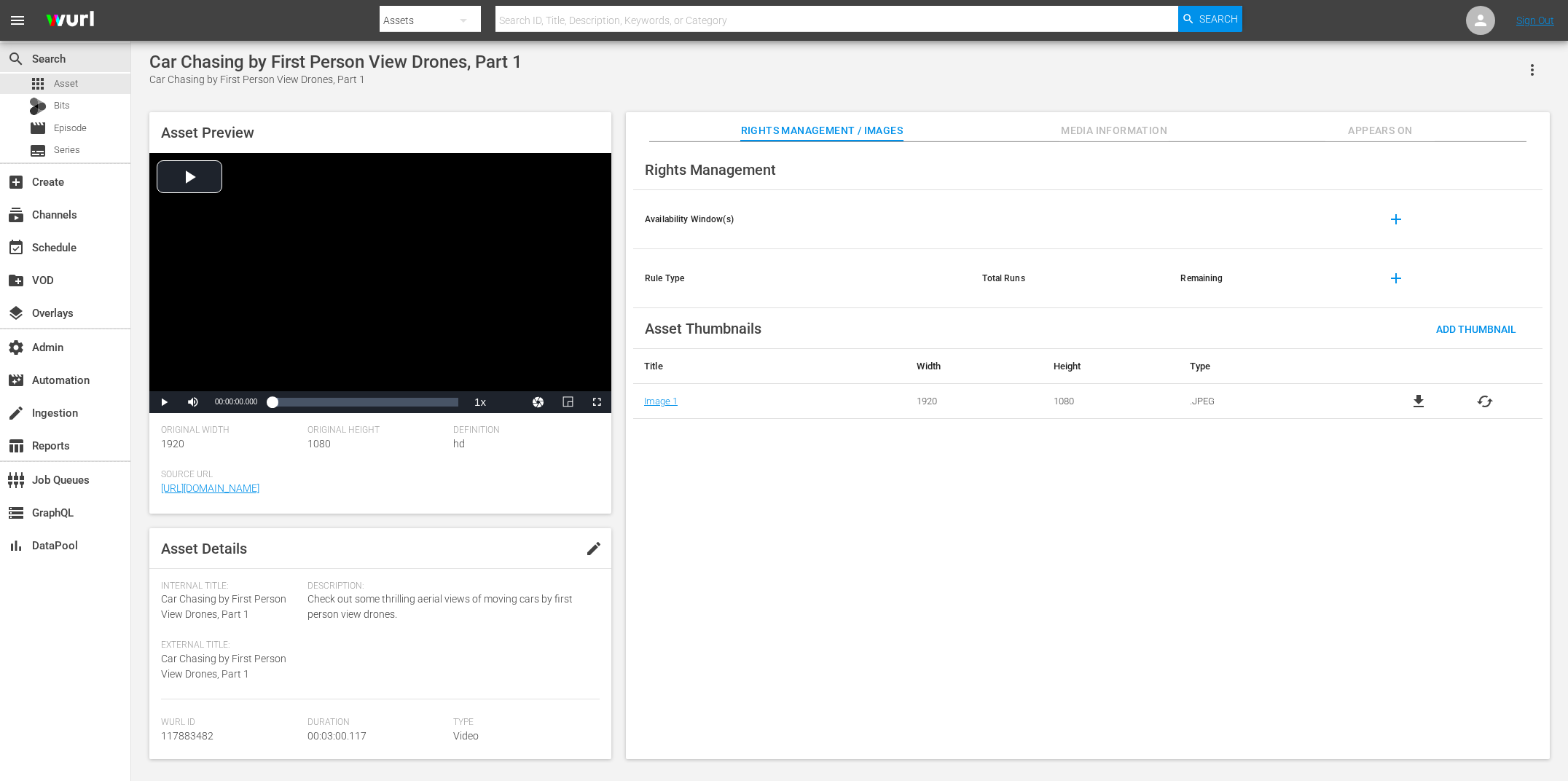
click at [534, 142] on div "Rights Management Availability Window(s) add Rule Type Total Runs Remaining add…" at bounding box center [1088, 451] width 924 height 618
click at [534, 136] on span "Media Information" at bounding box center [1113, 131] width 109 height 18
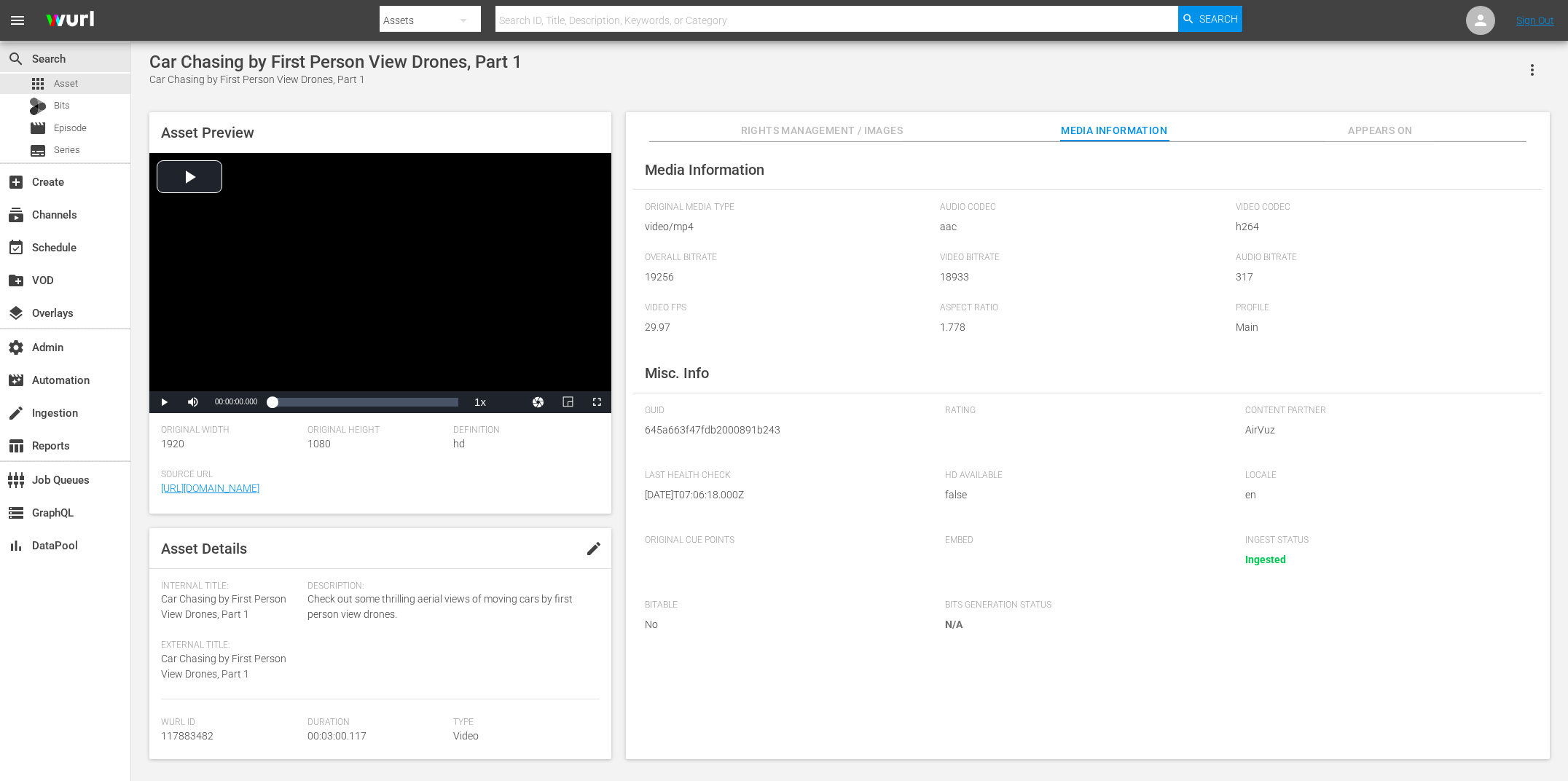
click at [534, 129] on span "Appears On" at bounding box center [1380, 131] width 109 height 18
